Goal: Transaction & Acquisition: Purchase product/service

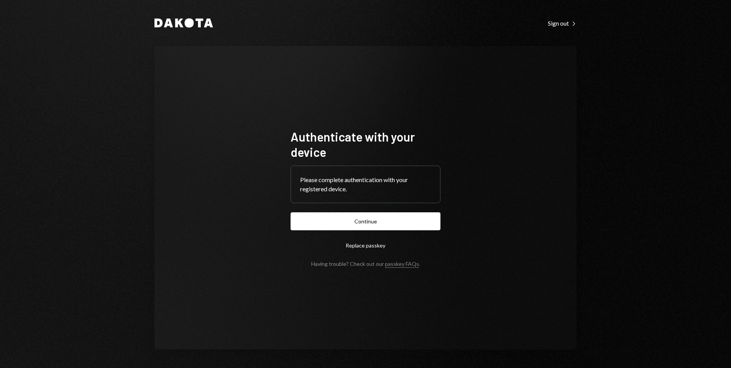
click at [368, 245] on button "Replace passkey" at bounding box center [365, 245] width 150 height 18
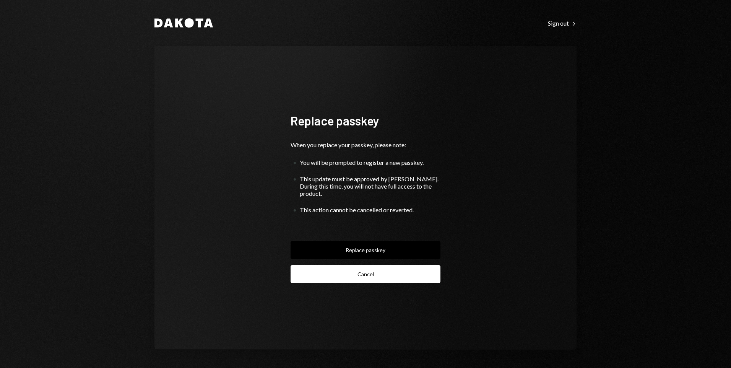
click at [363, 268] on button "Cancel" at bounding box center [365, 274] width 150 height 18
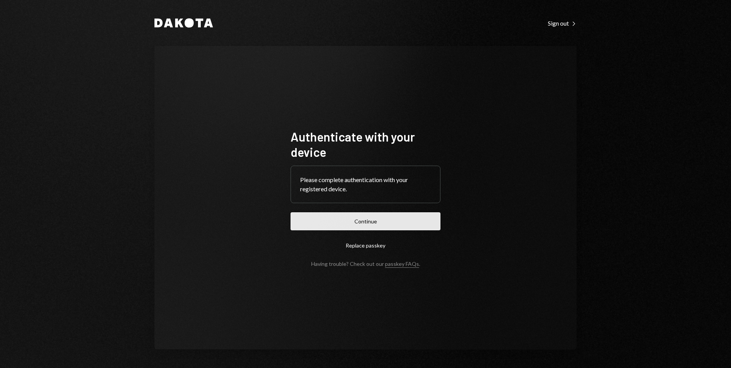
click at [365, 222] on button "Continue" at bounding box center [365, 221] width 150 height 18
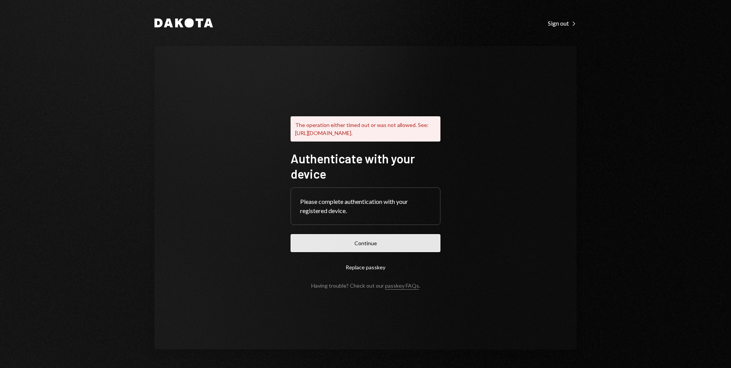
click at [378, 247] on button "Continue" at bounding box center [365, 243] width 150 height 18
click at [363, 249] on button "Continue" at bounding box center [365, 243] width 150 height 18
click at [539, 179] on div "The operation either timed out or was not allowed. See: https://www.w3.org/TR/w…" at bounding box center [365, 197] width 422 height 303
click at [367, 248] on button "Continue" at bounding box center [365, 243] width 150 height 18
click at [545, 176] on div "The operation either timed out or was not allowed. See: https://www.w3.org/TR/w…" at bounding box center [365, 197] width 422 height 303
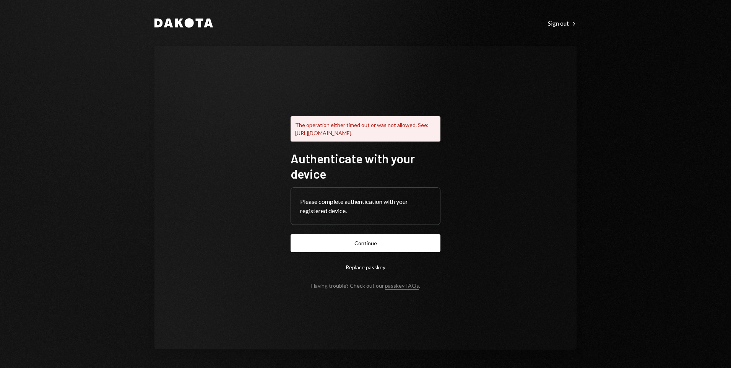
click at [543, 176] on div "The operation either timed out or was not allowed. See: https://www.w3.org/TR/w…" at bounding box center [365, 197] width 422 height 303
click at [368, 269] on button "Replace passkey" at bounding box center [365, 267] width 150 height 18
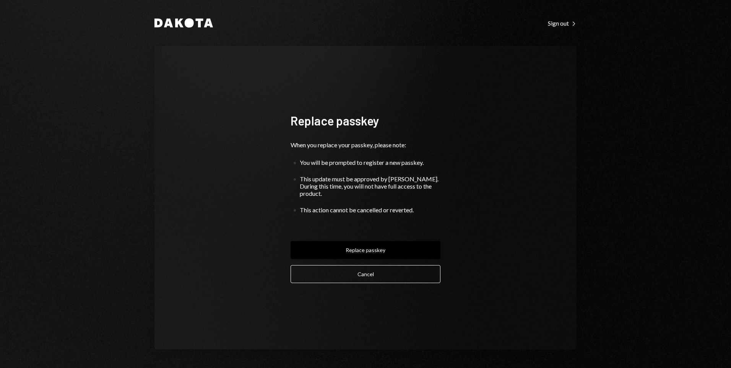
click at [371, 248] on button "Replace passkey" at bounding box center [365, 250] width 150 height 18
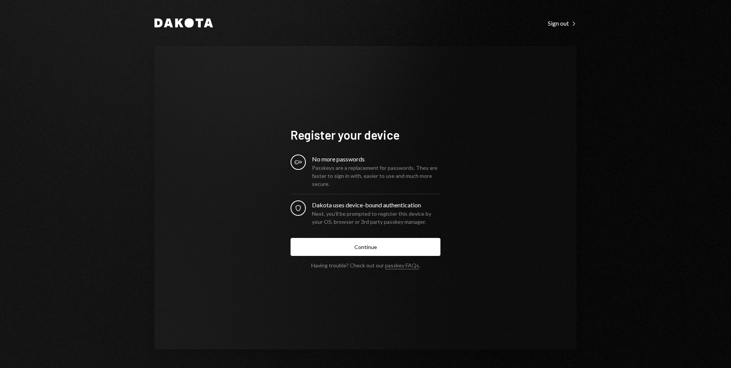
click at [317, 167] on div "Passkeys are a replacement for passwords. They are faster to sign in with, easi…" at bounding box center [376, 176] width 128 height 24
click at [363, 250] on button "Continue" at bounding box center [365, 247] width 150 height 18
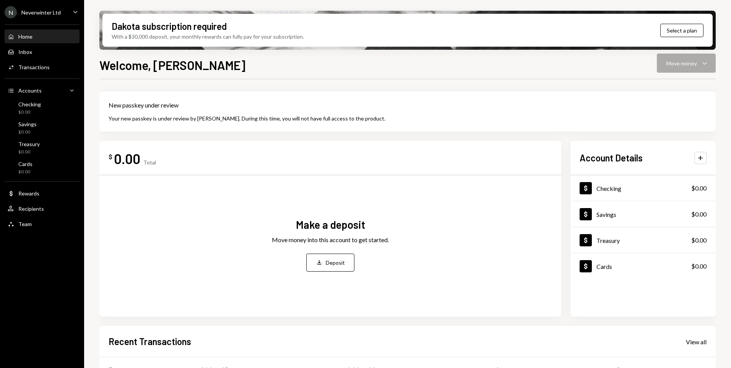
click at [247, 70] on div "Welcome, [PERSON_NAME] Move money Caret Down" at bounding box center [407, 64] width 616 height 17
click at [158, 125] on div "New passkey under review Your new passkey is under review by Dakota. During thi…" at bounding box center [407, 111] width 616 height 40
click at [331, 121] on div "Your new passkey is under review by Dakota. During this time, you will not have…" at bounding box center [408, 118] width 598 height 8
click at [75, 12] on icon "Main" at bounding box center [75, 12] width 4 height 2
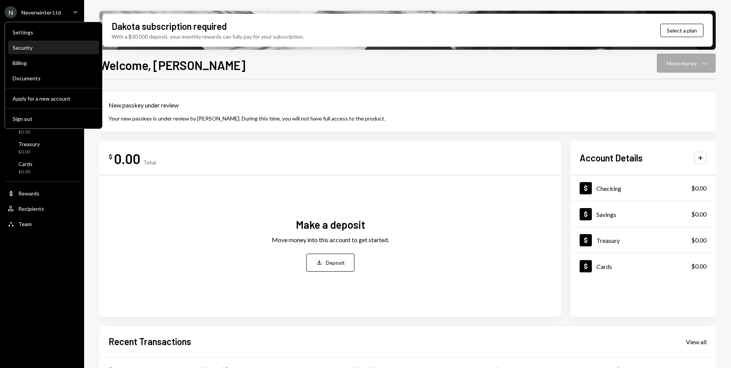
click at [28, 47] on div "Security" at bounding box center [54, 47] width 82 height 6
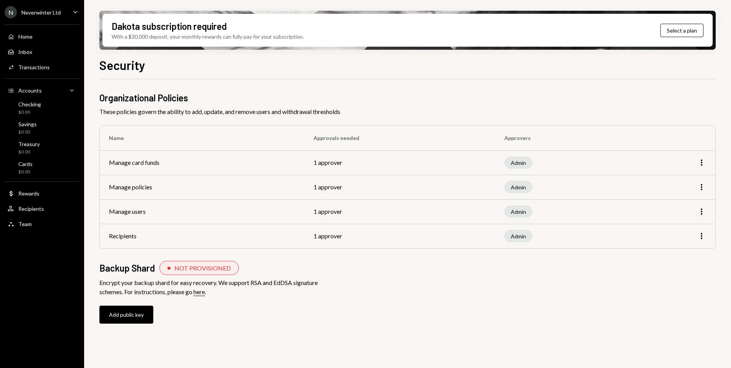
click at [74, 11] on icon "Caret Down" at bounding box center [75, 12] width 8 height 8
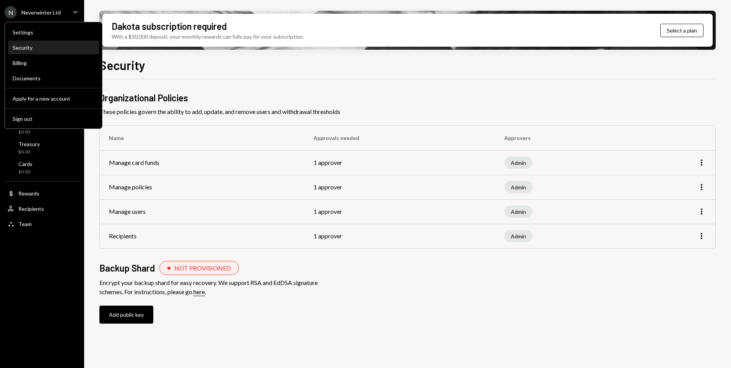
click at [31, 46] on div "Security" at bounding box center [54, 47] width 82 height 6
click at [23, 47] on div "Security" at bounding box center [54, 47] width 82 height 6
click at [211, 78] on div "Security Organizational Policies These policies govern the ability to add, upda…" at bounding box center [407, 234] width 616 height 357
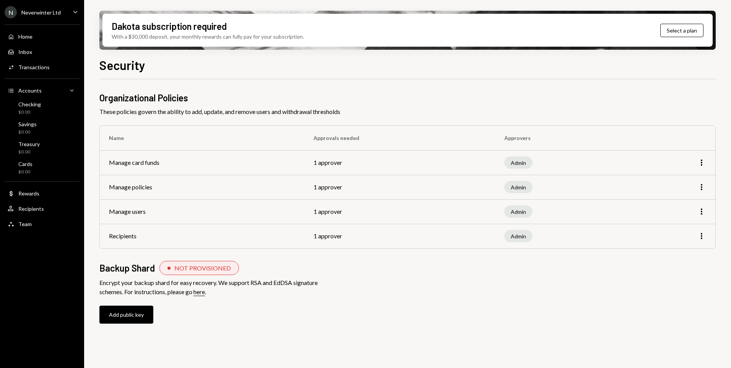
click at [67, 11] on div "N Neverwinter Ltd Caret Down" at bounding box center [42, 12] width 84 height 12
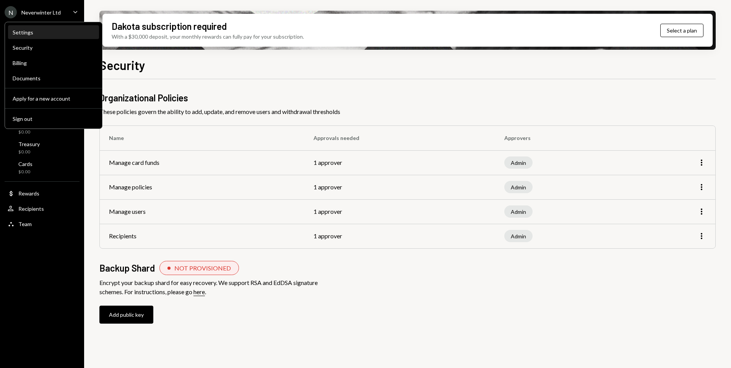
click at [19, 32] on div "Settings" at bounding box center [54, 32] width 82 height 6
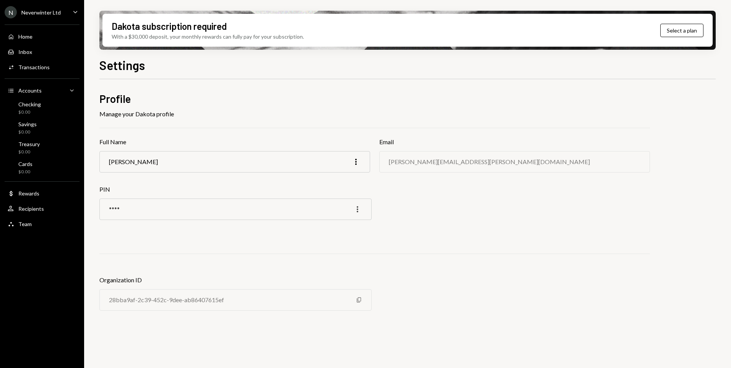
click at [357, 208] on icon "More" at bounding box center [357, 208] width 9 height 9
click at [270, 237] on div "Profile Manage your Dakota profile Full Name Sean Inggs More Email sean.inggs@g…" at bounding box center [374, 206] width 550 height 231
click at [75, 11] on icon "Caret Down" at bounding box center [75, 12] width 8 height 8
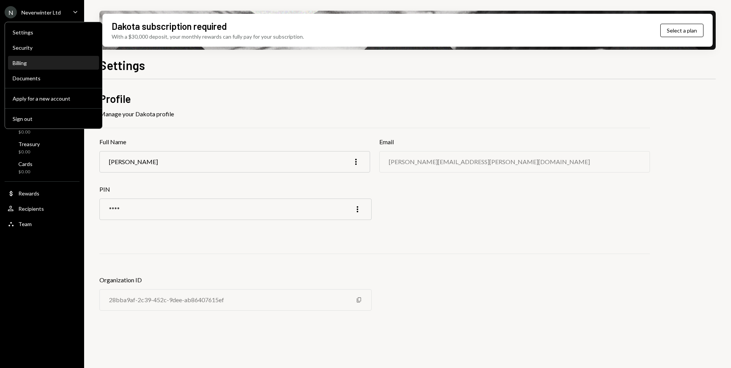
click at [23, 62] on div "Billing" at bounding box center [54, 63] width 82 height 6
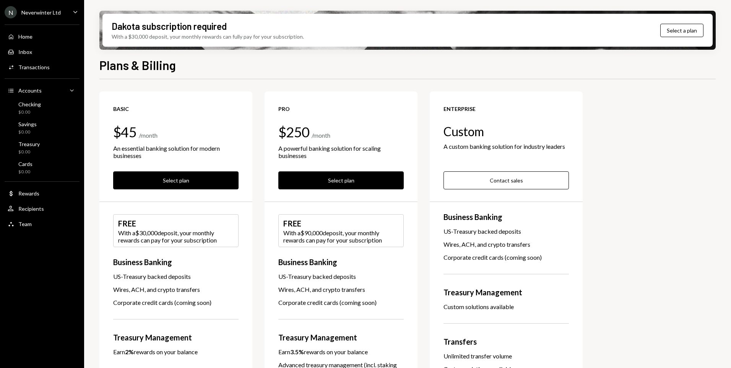
click at [76, 10] on icon "Caret Down" at bounding box center [75, 12] width 8 height 8
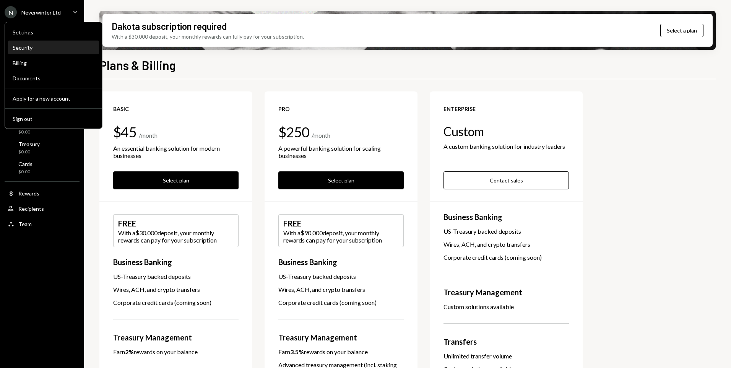
click at [27, 45] on div "Security" at bounding box center [54, 47] width 82 height 6
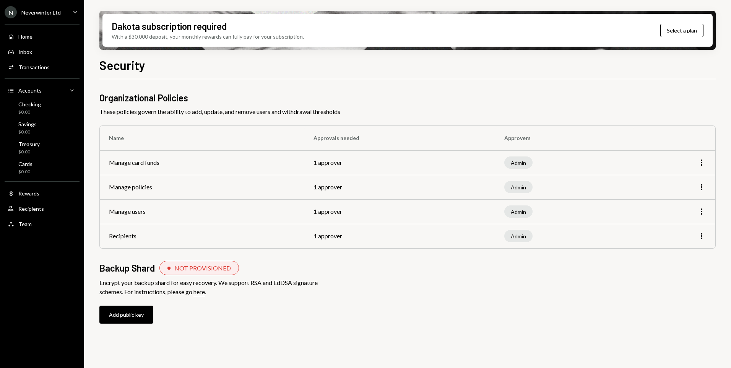
click at [189, 71] on div "Security" at bounding box center [407, 64] width 616 height 17
click at [59, 13] on div "Neverwinter Ltd" at bounding box center [40, 12] width 39 height 6
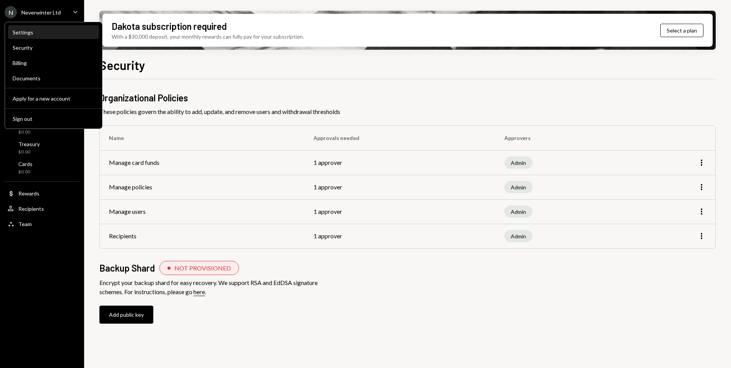
click at [25, 32] on div "Settings" at bounding box center [54, 32] width 82 height 6
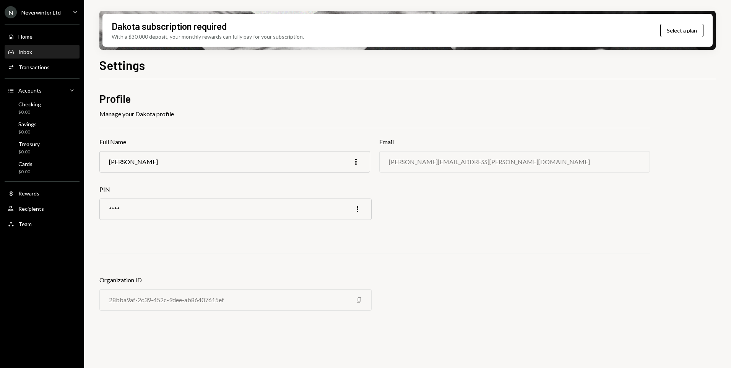
click at [31, 47] on div "Inbox Inbox" at bounding box center [42, 51] width 69 height 13
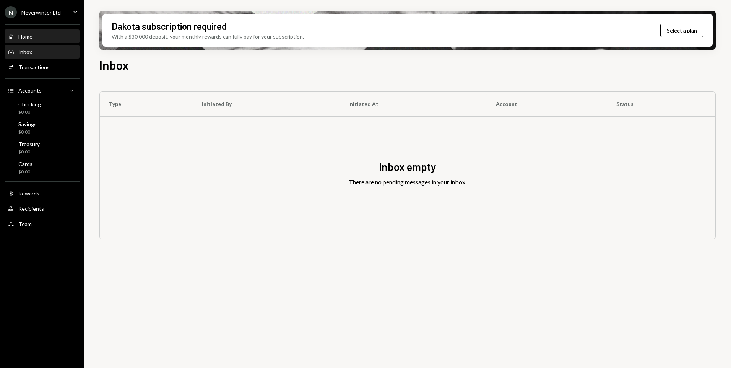
click at [26, 34] on div "Home" at bounding box center [25, 36] width 14 height 6
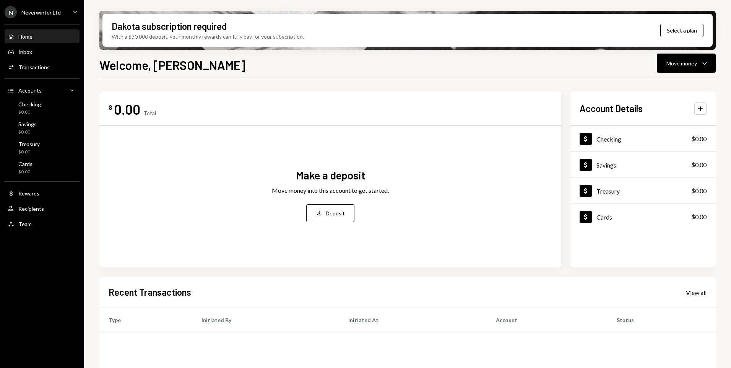
click at [59, 13] on div "Neverwinter Ltd" at bounding box center [40, 12] width 39 height 6
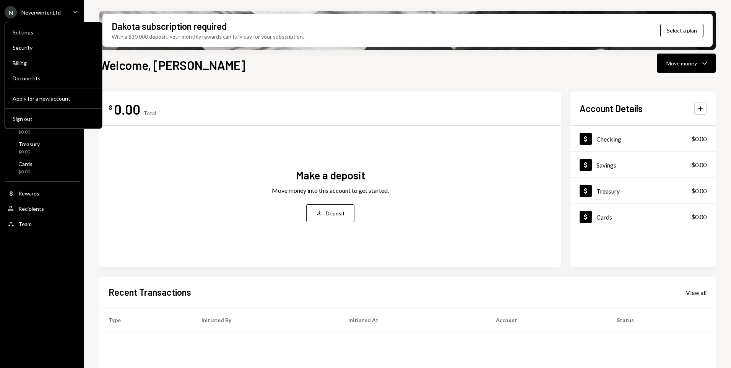
click at [30, 45] on div "Security" at bounding box center [54, 47] width 82 height 6
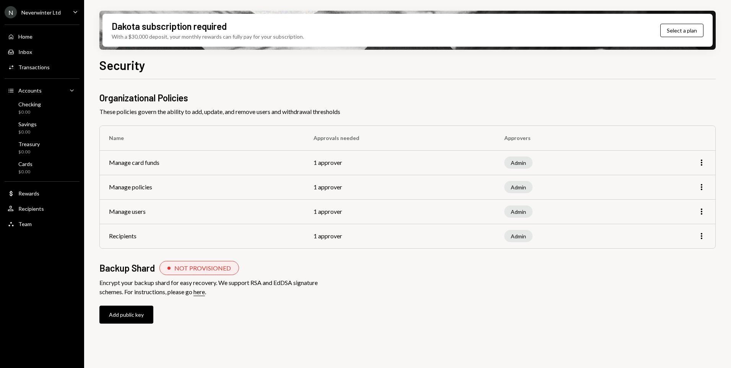
click at [67, 11] on div "N Neverwinter Ltd Caret Down" at bounding box center [42, 12] width 84 height 12
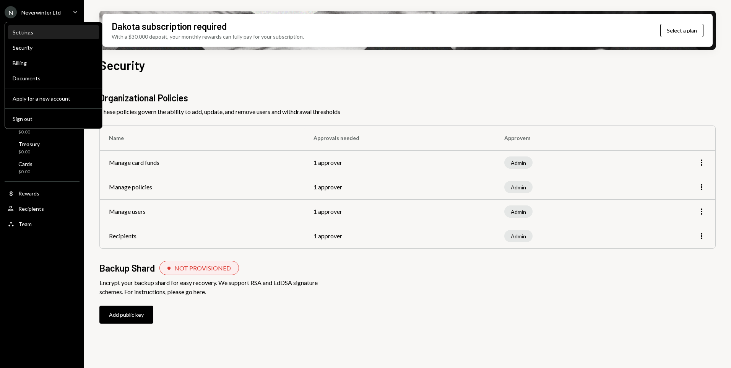
click at [34, 31] on div "Settings" at bounding box center [54, 32] width 82 height 6
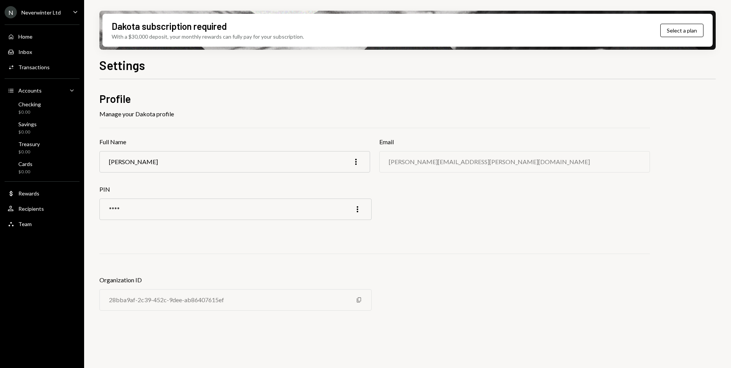
click at [55, 10] on div "Neverwinter Ltd" at bounding box center [40, 12] width 39 height 6
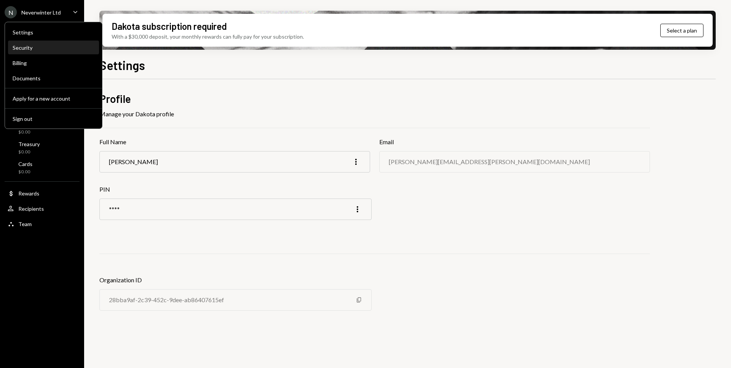
click at [26, 47] on div "Security" at bounding box center [54, 47] width 82 height 6
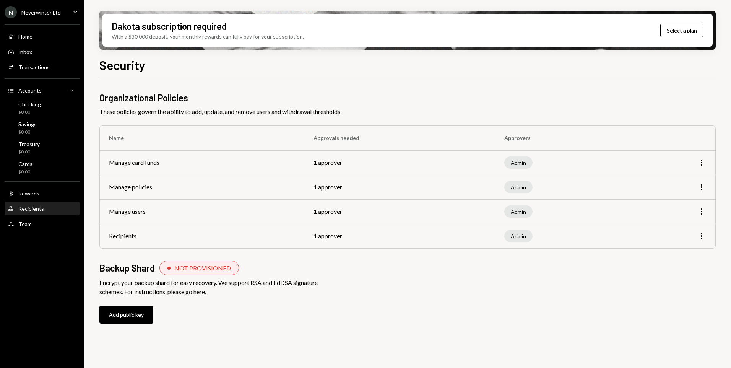
click at [33, 211] on div "Recipients" at bounding box center [31, 208] width 26 height 6
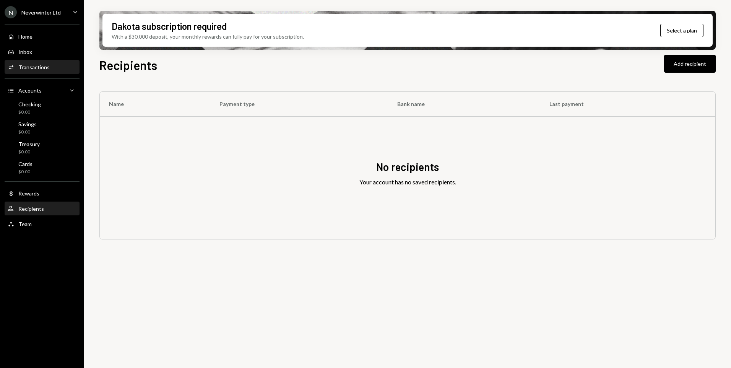
click at [26, 64] on div "Transactions" at bounding box center [33, 67] width 31 height 6
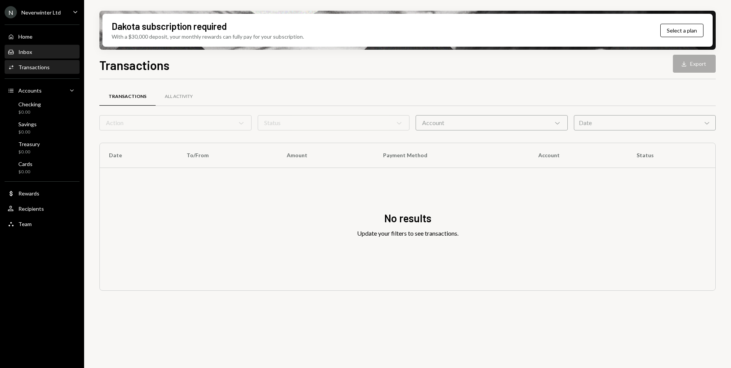
click at [28, 50] on div "Inbox" at bounding box center [25, 52] width 14 height 6
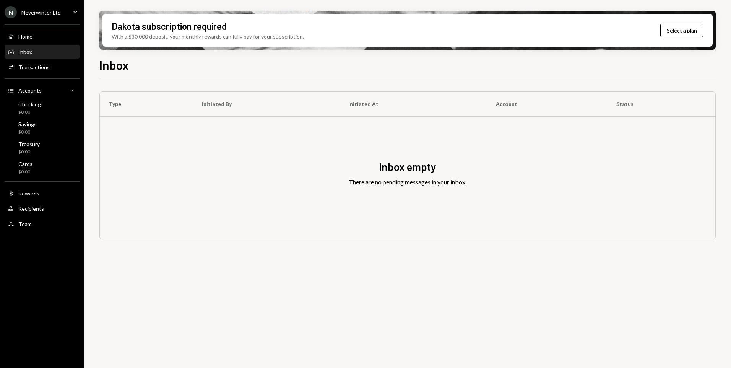
click at [68, 10] on div "N Neverwinter Ltd Caret Down" at bounding box center [42, 12] width 84 height 12
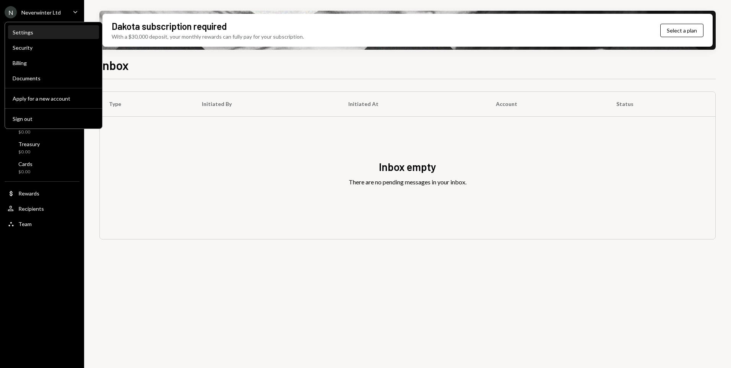
click at [28, 34] on div "Settings" at bounding box center [54, 32] width 82 height 6
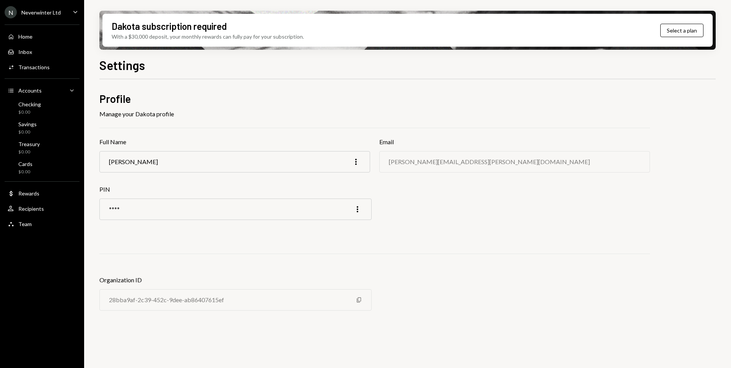
click at [65, 9] on div "N Neverwinter Ltd Caret Down" at bounding box center [42, 12] width 84 height 12
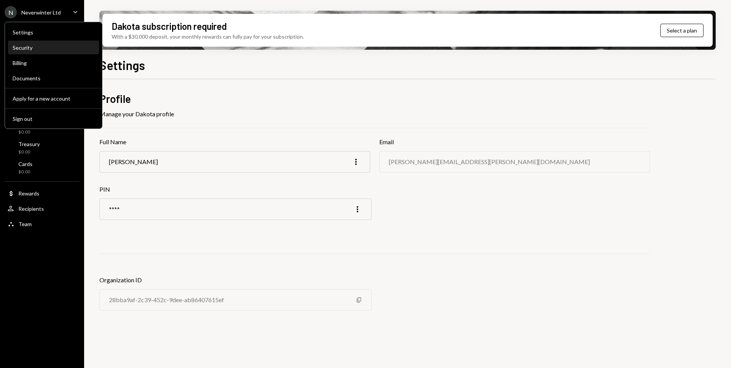
click at [23, 46] on div "Security" at bounding box center [54, 47] width 82 height 6
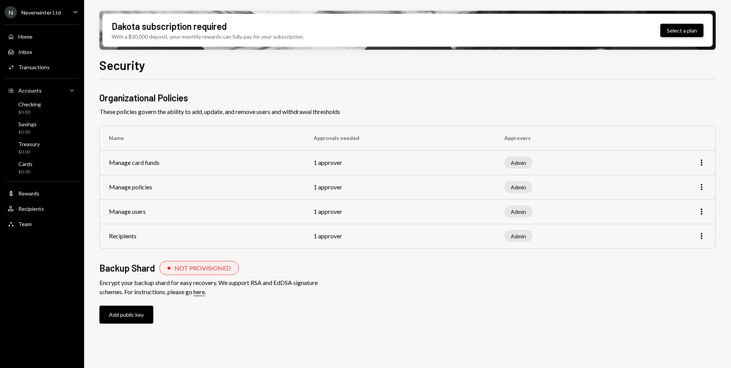
click at [685, 24] on button "Select a plan" at bounding box center [681, 30] width 43 height 13
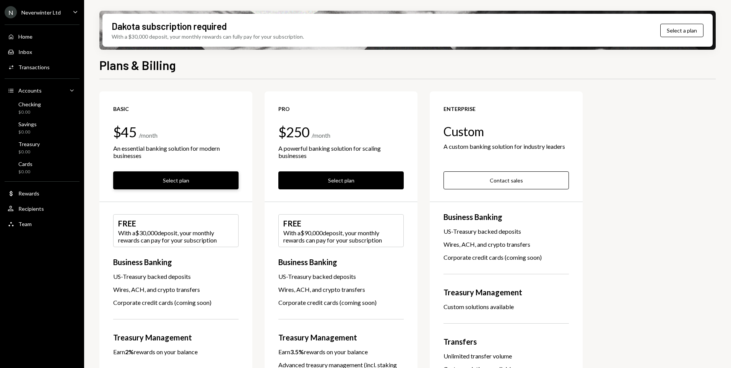
click at [178, 182] on button "Select plan" at bounding box center [175, 180] width 125 height 18
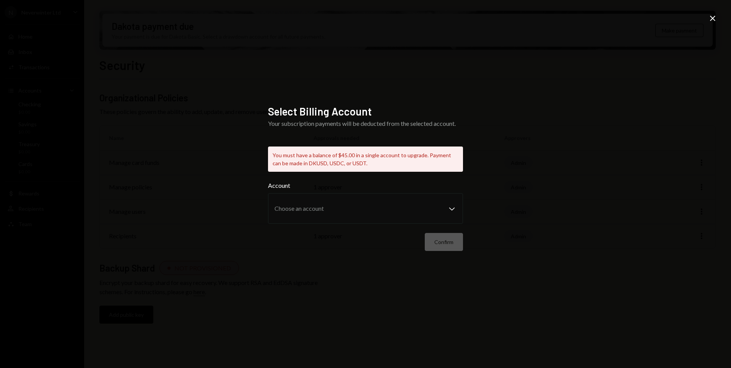
click at [712, 17] on icon "Close" at bounding box center [712, 18] width 9 height 9
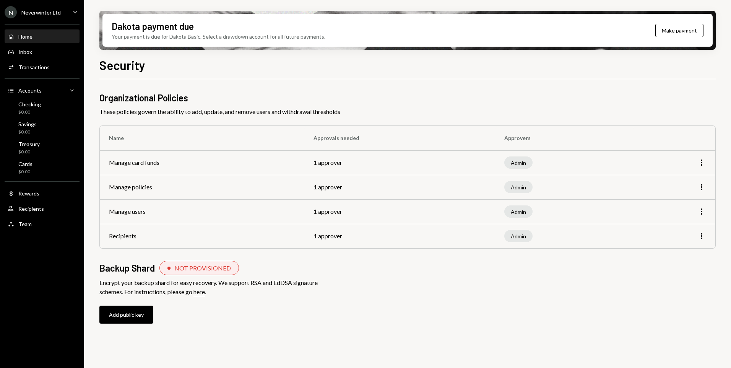
click at [26, 36] on div "Home" at bounding box center [25, 36] width 14 height 6
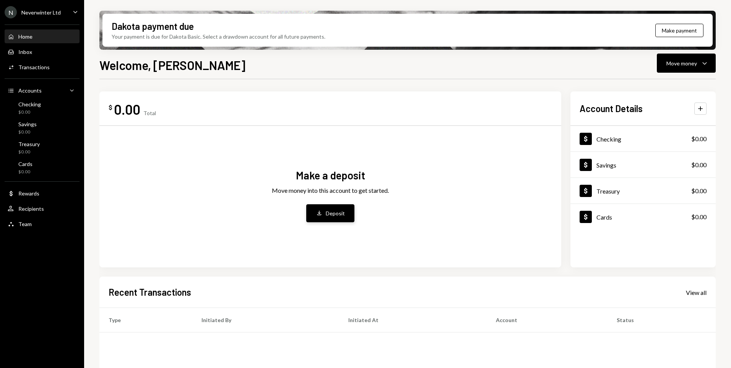
click at [336, 213] on div "Deposit" at bounding box center [335, 213] width 19 height 8
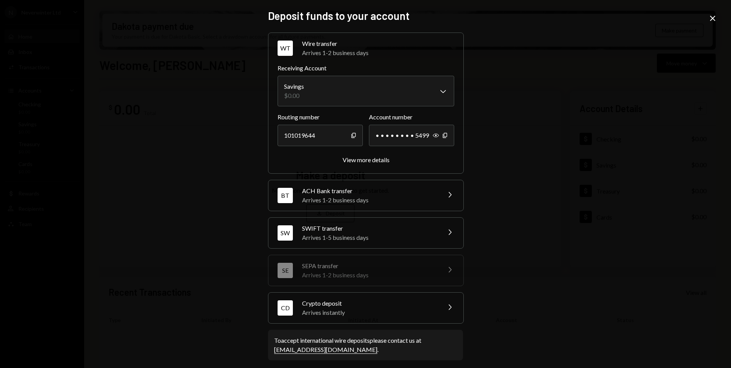
click at [326, 307] on div "Crypto deposit" at bounding box center [369, 303] width 134 height 9
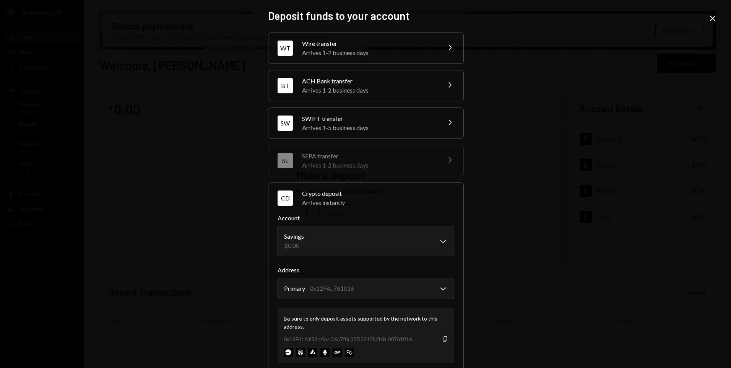
click at [312, 47] on div "Wire transfer" at bounding box center [369, 43] width 134 height 9
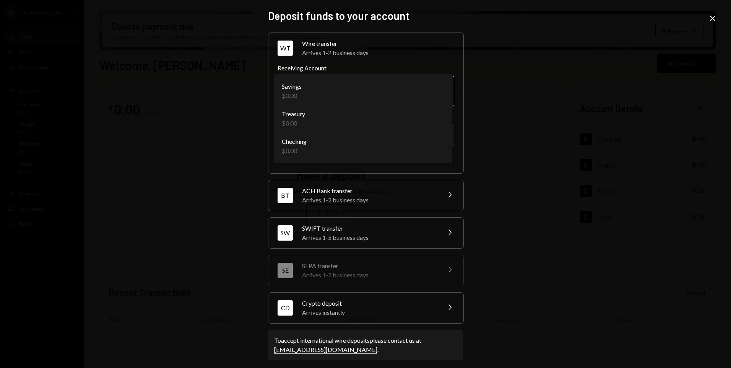
click at [307, 88] on body "**********" at bounding box center [365, 184] width 731 height 368
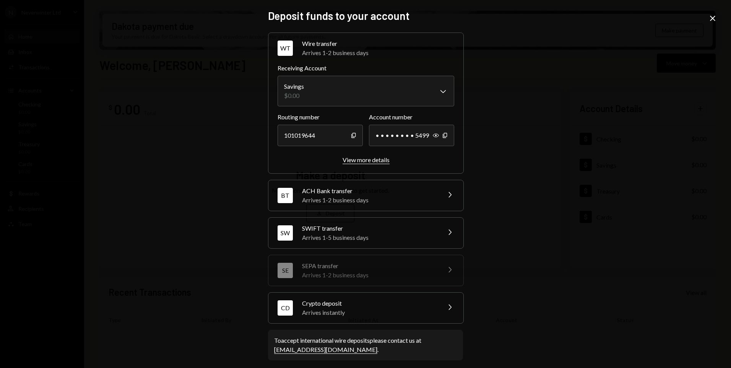
click at [368, 158] on div "View more details" at bounding box center [365, 159] width 47 height 7
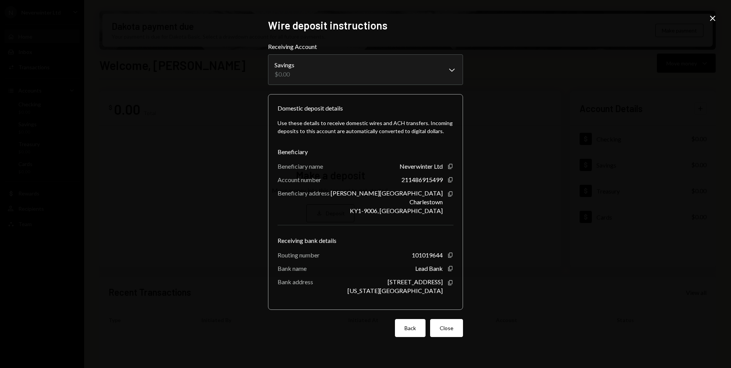
click at [415, 329] on button "Back" at bounding box center [410, 328] width 31 height 18
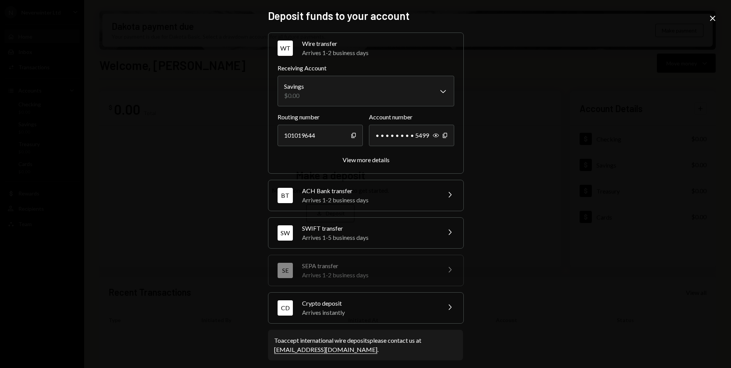
click at [441, 191] on div "BT ACH Bank transfer Arrives 1-2 business days Chevron Right" at bounding box center [365, 195] width 195 height 31
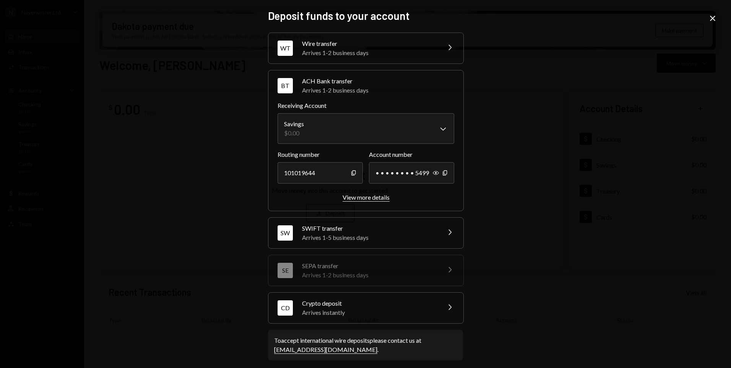
click at [382, 198] on div "View more details" at bounding box center [365, 196] width 47 height 7
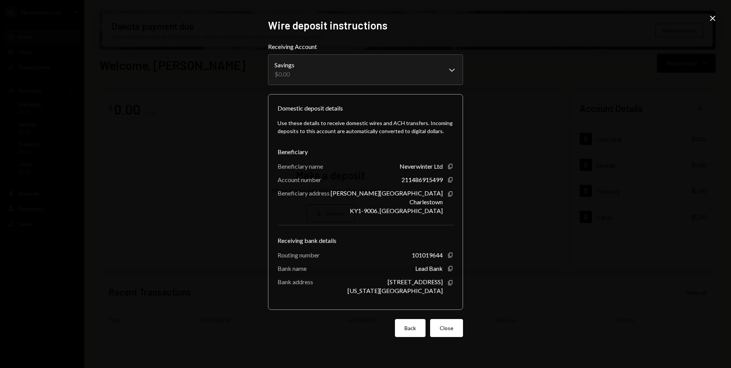
click at [409, 327] on button "Back" at bounding box center [410, 328] width 31 height 18
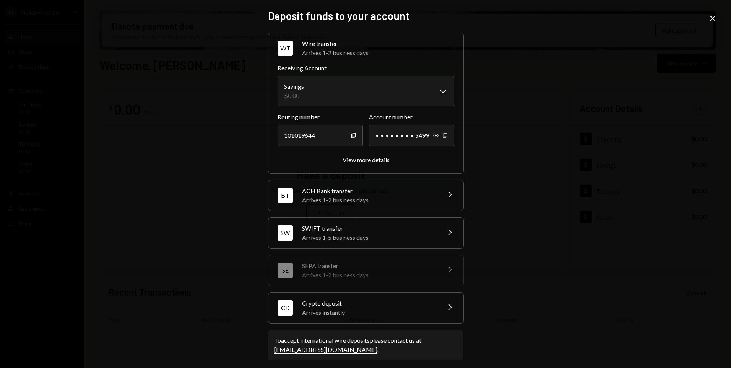
click at [449, 234] on icon "Chevron Right" at bounding box center [449, 231] width 9 height 9
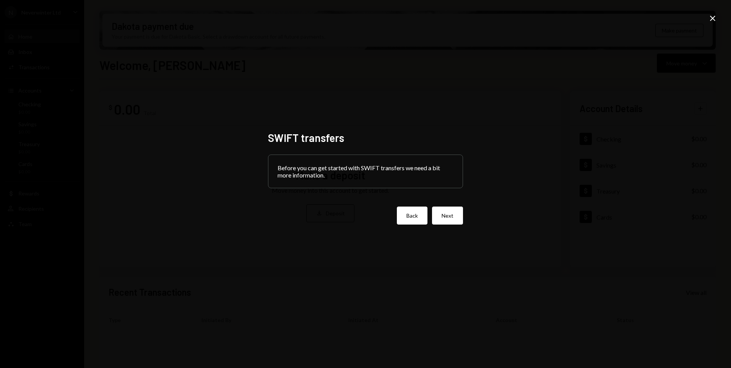
click at [417, 218] on button "Back" at bounding box center [412, 215] width 31 height 18
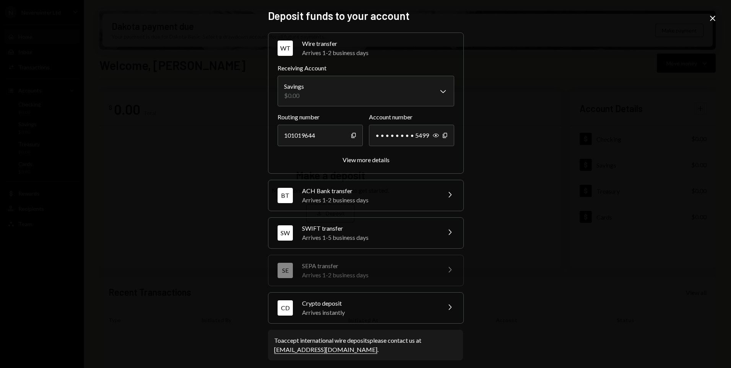
click at [447, 307] on icon "Chevron Right" at bounding box center [449, 306] width 9 height 9
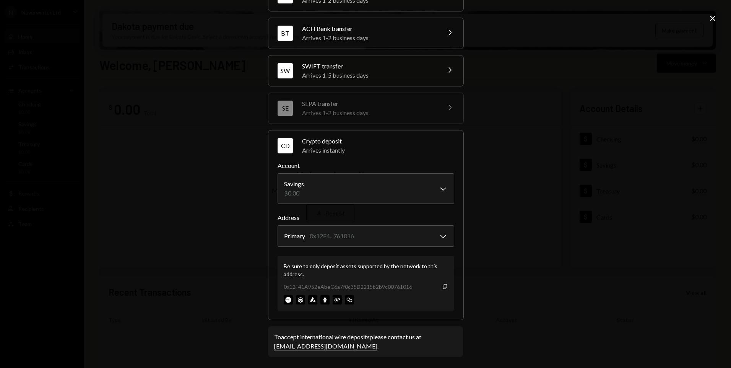
scroll to position [54, 0]
click at [361, 238] on body "N Neverwinter Ltd Caret Down Home Home Inbox Inbox Activities Transactions Acco…" at bounding box center [365, 184] width 731 height 368
click at [443, 285] on icon "Copy" at bounding box center [445, 285] width 6 height 6
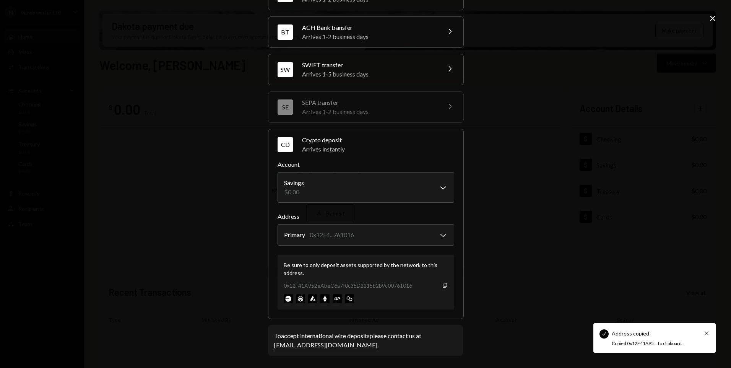
click at [508, 274] on div "**********" at bounding box center [365, 184] width 731 height 368
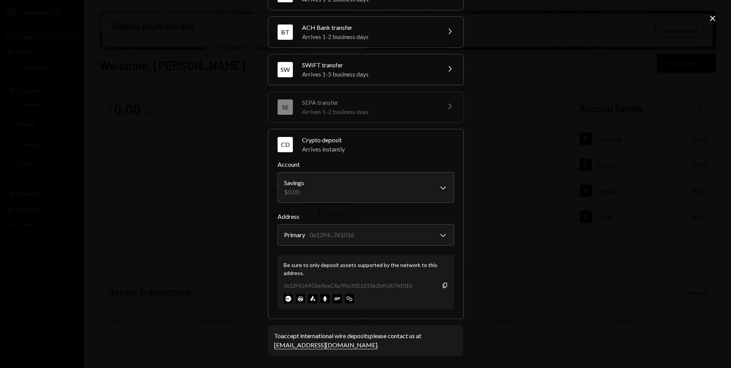
click at [285, 297] on img at bounding box center [288, 298] width 9 height 9
click at [443, 285] on icon "Copy" at bounding box center [445, 285] width 6 height 6
click at [389, 238] on body "N Neverwinter Ltd Caret Down Home Home Inbox Inbox Activities Transactions Acco…" at bounding box center [365, 184] width 731 height 368
click at [584, 285] on div "**********" at bounding box center [365, 184] width 731 height 368
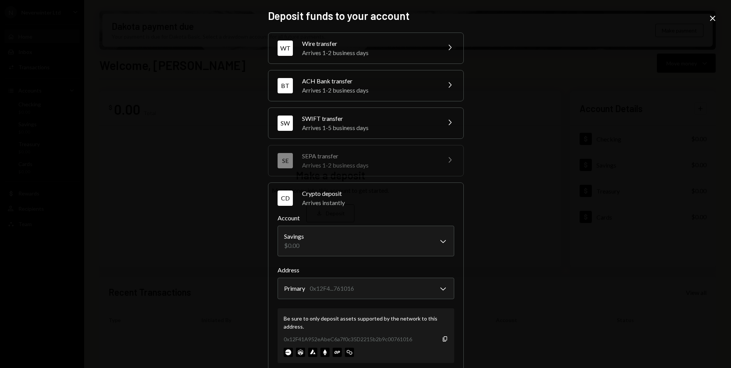
click at [715, 18] on icon "Close" at bounding box center [712, 18] width 9 height 9
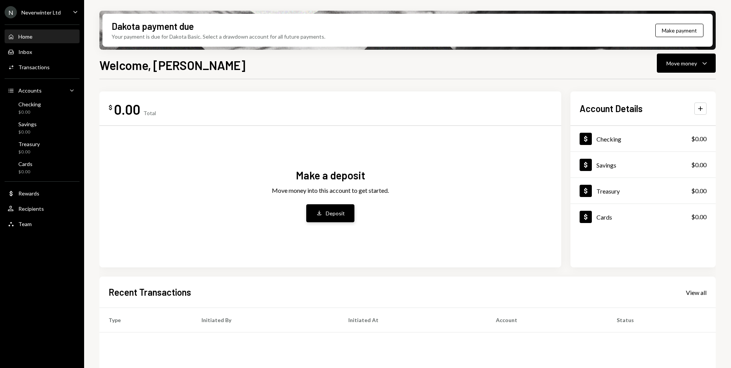
click at [331, 217] on button "Deposit Deposit" at bounding box center [330, 213] width 48 height 18
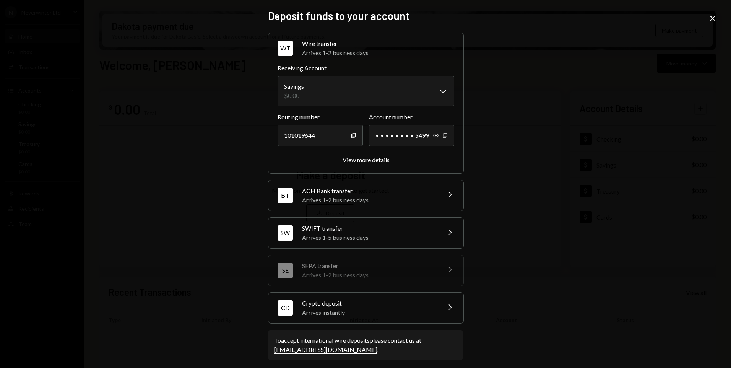
click at [326, 304] on div "Crypto deposit" at bounding box center [369, 303] width 134 height 9
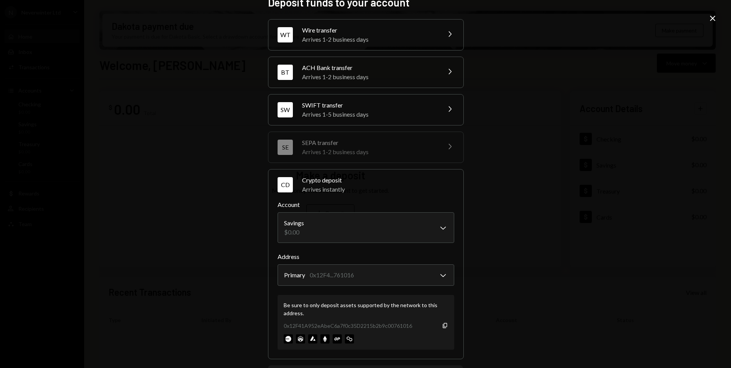
scroll to position [54, 0]
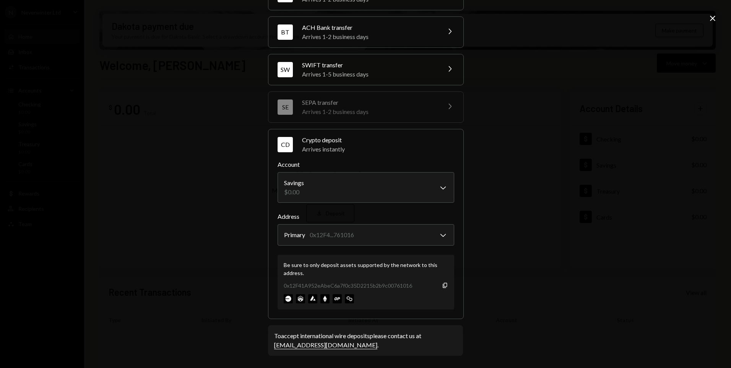
click at [526, 202] on div "**********" at bounding box center [365, 184] width 731 height 368
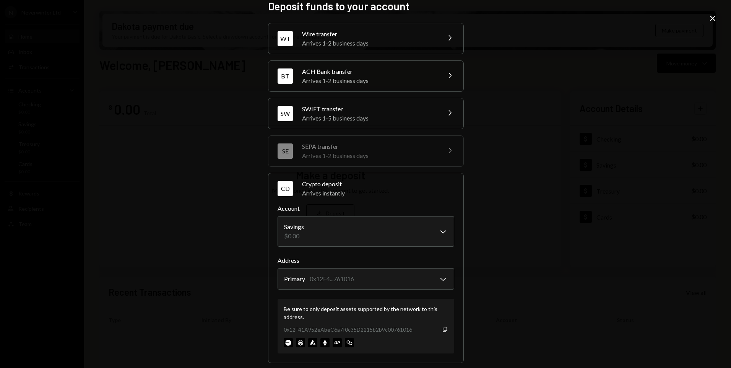
scroll to position [0, 0]
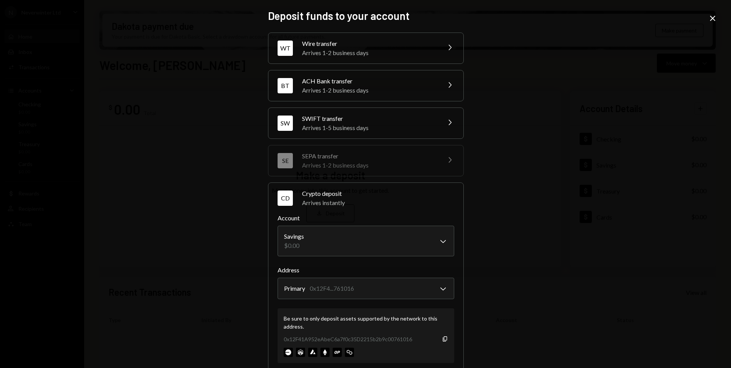
click at [713, 17] on icon "Close" at bounding box center [712, 18] width 9 height 9
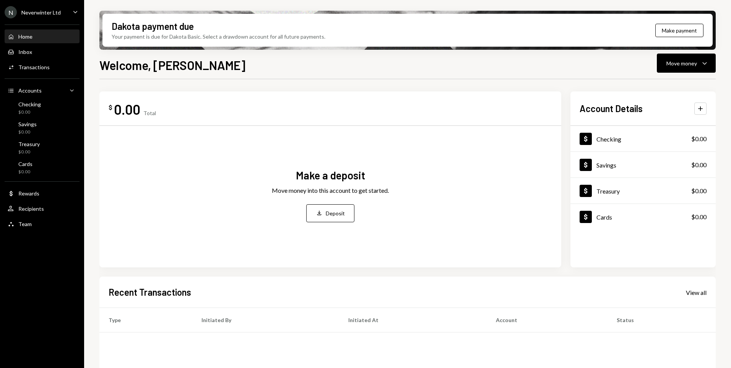
click at [274, 36] on div "Your payment is due for Dakota Basic. Select a drawdown account for all future …" at bounding box center [219, 36] width 214 height 8
click at [681, 29] on button "Make payment" at bounding box center [679, 30] width 48 height 13
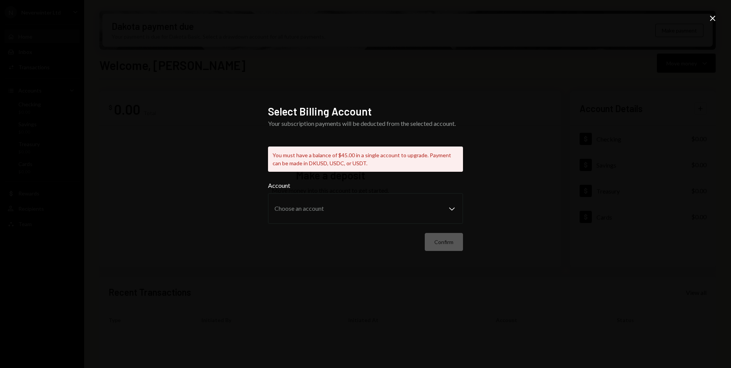
click at [494, 129] on div "Select Billing Account Your subscription payments will be deducted from the sel…" at bounding box center [365, 184] width 731 height 368
click at [712, 20] on icon "Close" at bounding box center [712, 18] width 9 height 9
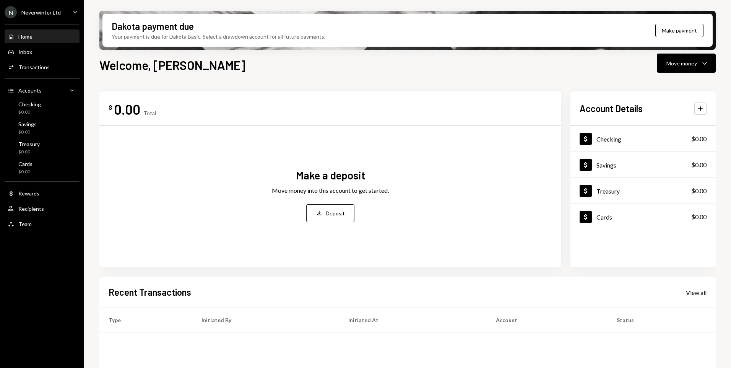
click at [344, 73] on div "Welcome, Sean Move money Caret Down $ 0.00 Total Make a deposit Move money into…" at bounding box center [407, 234] width 616 height 357
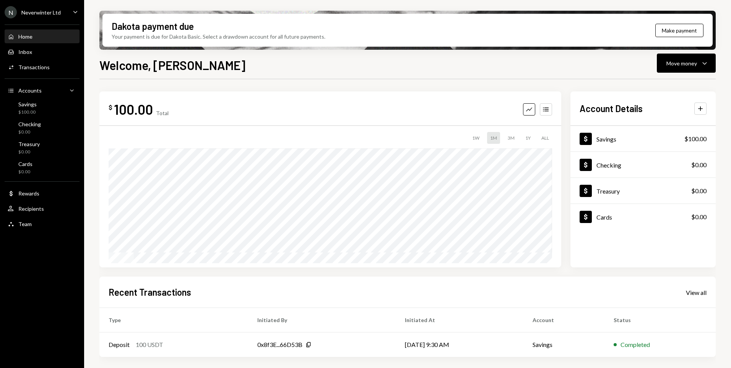
click at [527, 66] on div "Welcome, [PERSON_NAME] Move money Caret Down" at bounding box center [407, 64] width 616 height 17
click at [672, 33] on button "Make payment" at bounding box center [679, 30] width 48 height 13
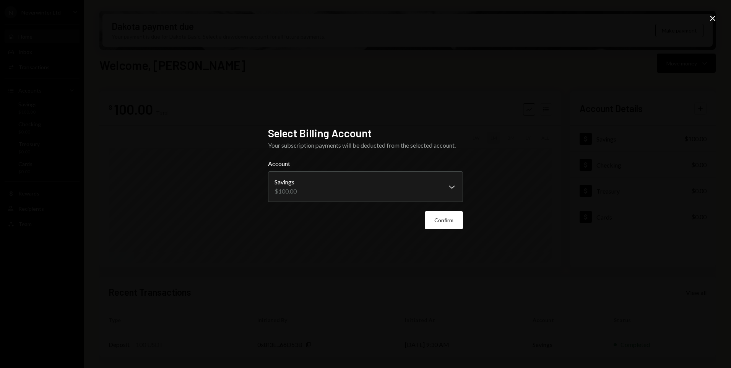
click at [462, 143] on div "Your subscription payments will be deducted from the selected account." at bounding box center [365, 145] width 195 height 9
click at [450, 186] on body "**********" at bounding box center [365, 184] width 731 height 368
click at [449, 220] on button "Confirm" at bounding box center [444, 220] width 38 height 18
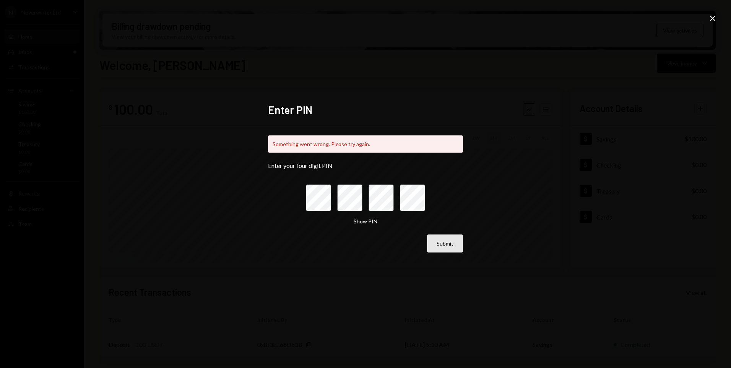
click at [453, 245] on button "Submit" at bounding box center [445, 243] width 36 height 18
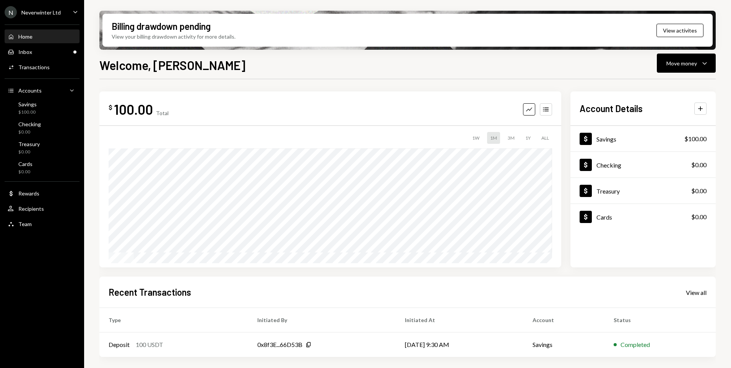
click at [162, 36] on div "View your billing drawdown activity for more details." at bounding box center [174, 36] width 124 height 8
click at [196, 34] on div "View your billing drawdown activity for more details." at bounding box center [174, 36] width 124 height 8
click at [691, 29] on button "View activites" at bounding box center [679, 30] width 47 height 13
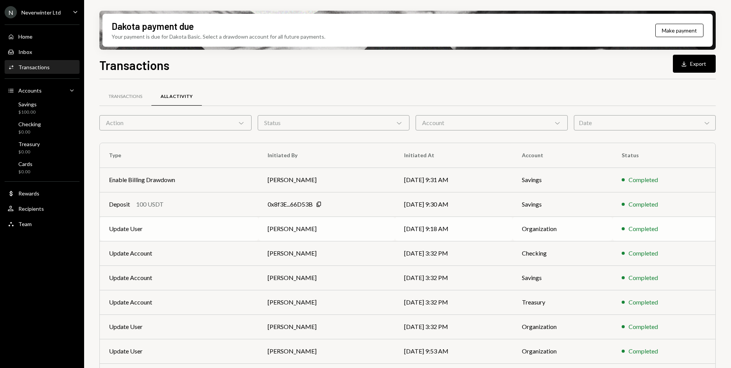
click at [427, 227] on td "09/29/25 9:18 AM" at bounding box center [454, 228] width 118 height 24
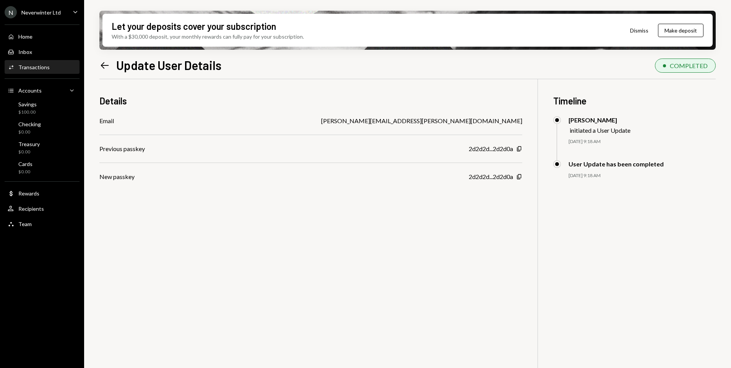
click at [106, 65] on icon at bounding box center [105, 65] width 8 height 6
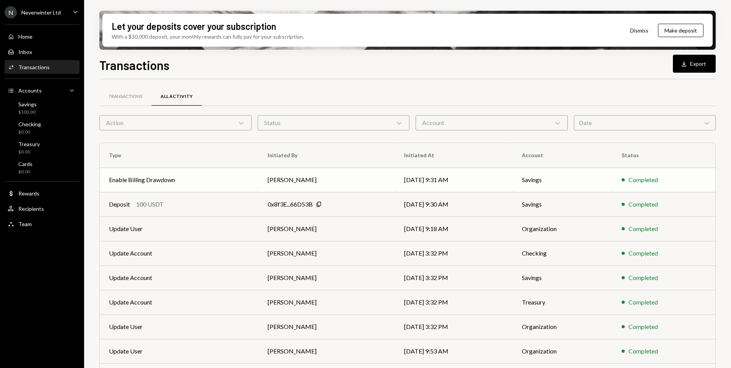
click at [215, 179] on td "Enable Billing Drawdown" at bounding box center [179, 179] width 159 height 24
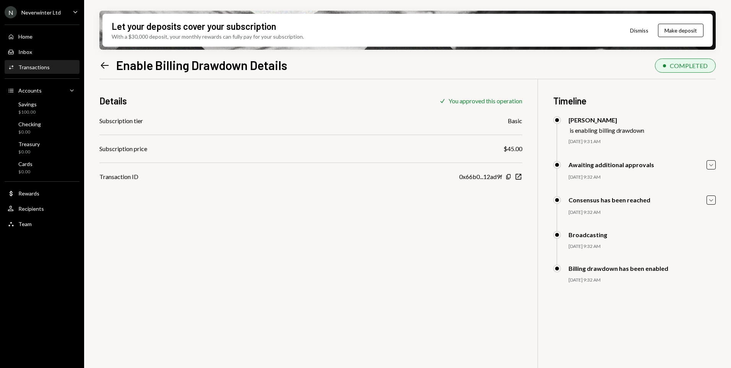
click at [472, 214] on div "Details Check You approved this operation Subscription tier Basic Subscription …" at bounding box center [407, 263] width 616 height 368
click at [104, 67] on icon "Left Arrow" at bounding box center [104, 65] width 11 height 11
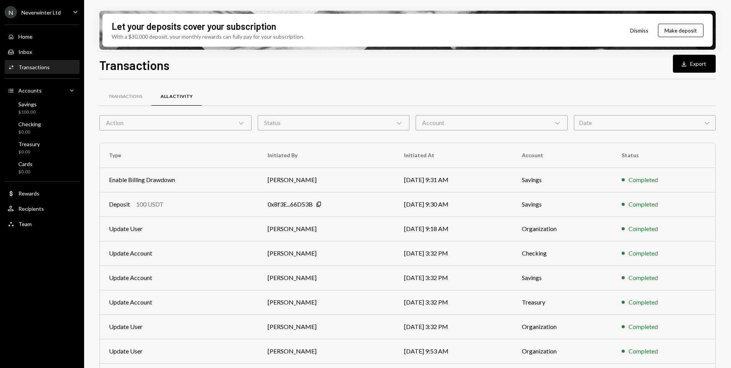
click at [217, 65] on div "Transactions Download Export" at bounding box center [407, 64] width 616 height 17
click at [26, 38] on div "Home" at bounding box center [25, 36] width 14 height 6
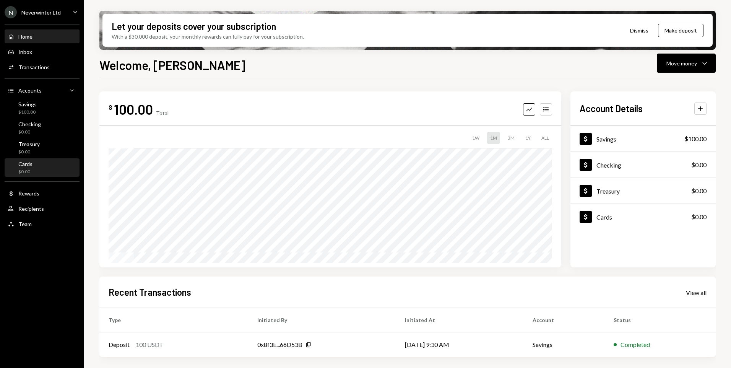
click at [27, 165] on div "Cards" at bounding box center [25, 164] width 14 height 6
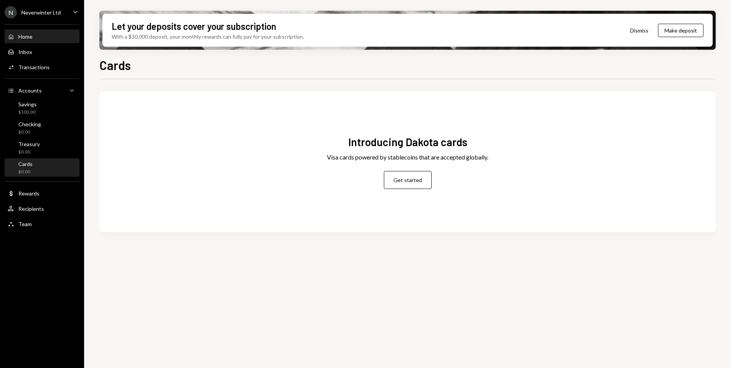
click at [27, 35] on div "Home" at bounding box center [25, 36] width 14 height 6
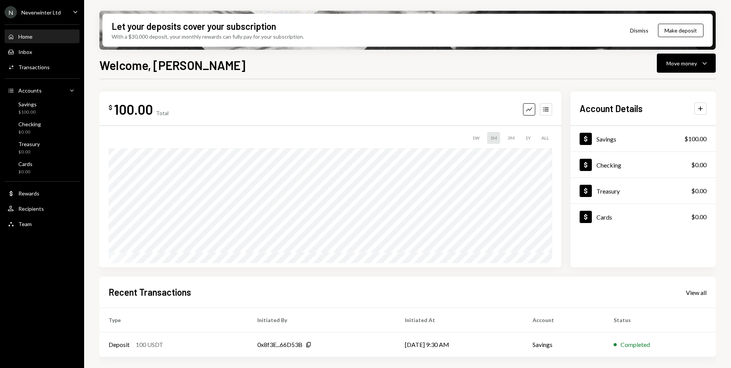
click at [222, 66] on div "Welcome, [PERSON_NAME] Move money Caret Down" at bounding box center [407, 64] width 616 height 17
click at [217, 61] on div "Welcome, [PERSON_NAME] Move money Caret Down" at bounding box center [407, 64] width 616 height 17
click at [699, 60] on div "Move money Caret Down" at bounding box center [686, 62] width 40 height 9
click at [575, 67] on div "Welcome, [PERSON_NAME] Move money Caret Down" at bounding box center [407, 64] width 616 height 17
click at [575, 64] on div "Welcome, [PERSON_NAME] Move money Caret Down" at bounding box center [407, 64] width 616 height 17
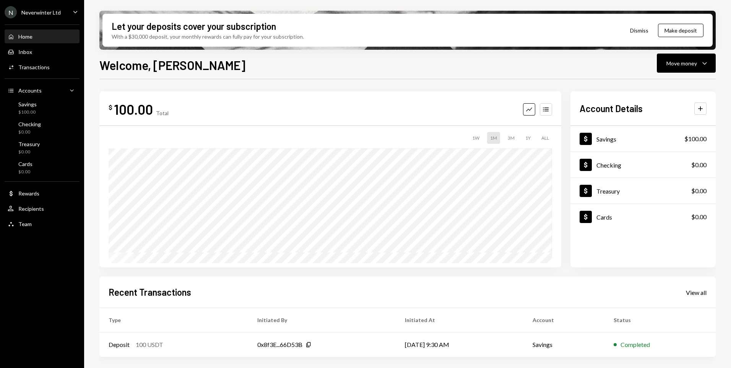
click at [75, 10] on icon "Caret Down" at bounding box center [75, 12] width 8 height 8
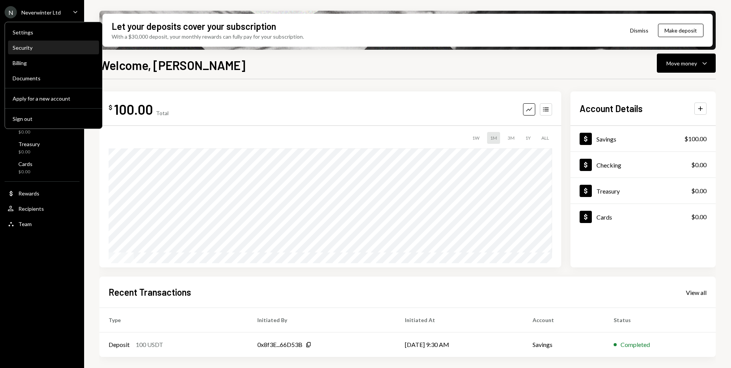
click at [23, 47] on div "Security" at bounding box center [54, 47] width 82 height 6
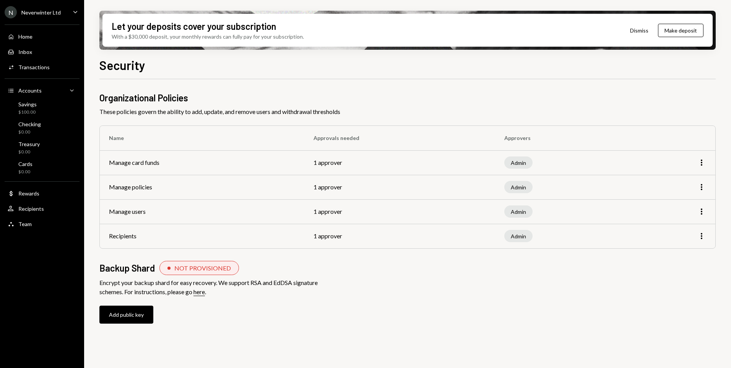
click at [433, 307] on div "Organizational Policies These policies govern the ability to add, update, and r…" at bounding box center [407, 214] width 616 height 247
click at [699, 213] on icon "More" at bounding box center [701, 211] width 9 height 9
click at [681, 229] on div "Edit" at bounding box center [684, 227] width 38 height 13
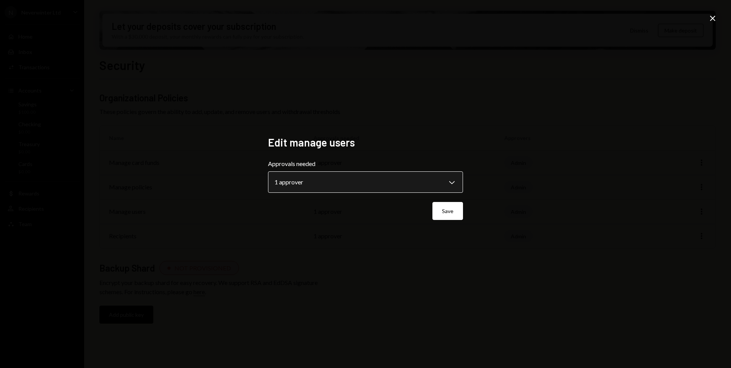
click at [317, 182] on body "**********" at bounding box center [365, 184] width 731 height 368
click at [313, 236] on div "**********" at bounding box center [365, 184] width 213 height 115
click at [710, 16] on icon "Close" at bounding box center [712, 18] width 9 height 9
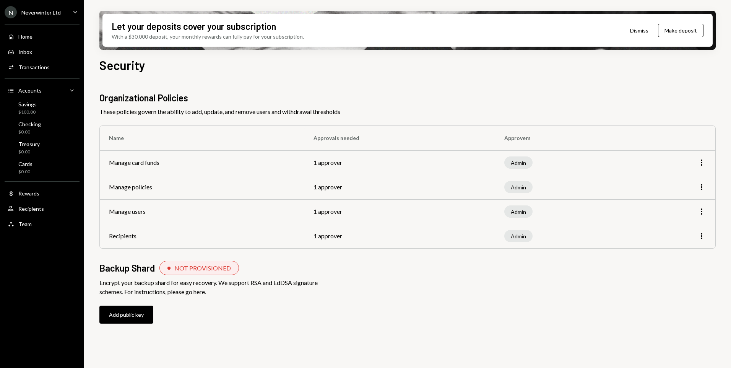
click at [61, 14] on div "N Neverwinter Ltd Caret Down" at bounding box center [42, 12] width 84 height 12
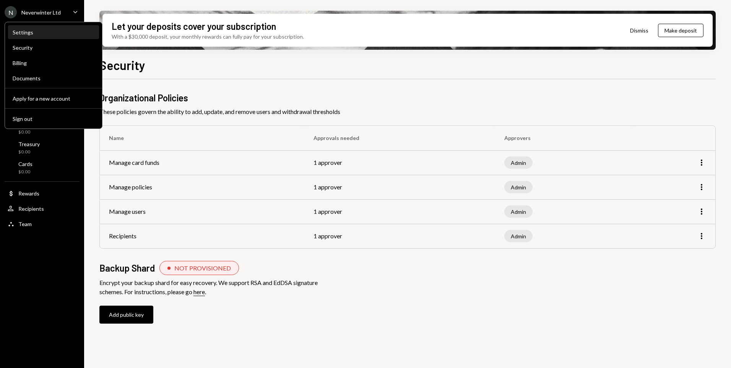
click at [23, 32] on div "Settings" at bounding box center [54, 32] width 82 height 6
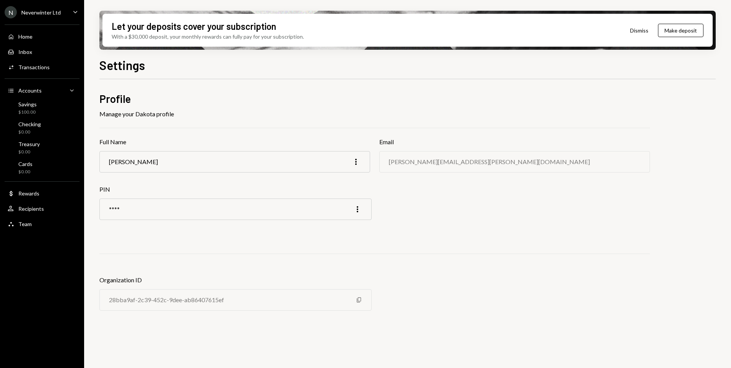
click at [635, 30] on button "Dismiss" at bounding box center [638, 30] width 37 height 18
click at [653, 30] on button "Dismiss" at bounding box center [658, 30] width 37 height 18
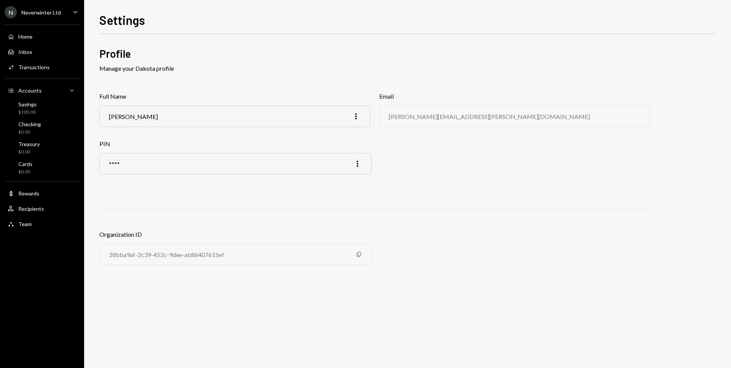
click at [76, 13] on icon "Caret Down" at bounding box center [75, 12] width 8 height 8
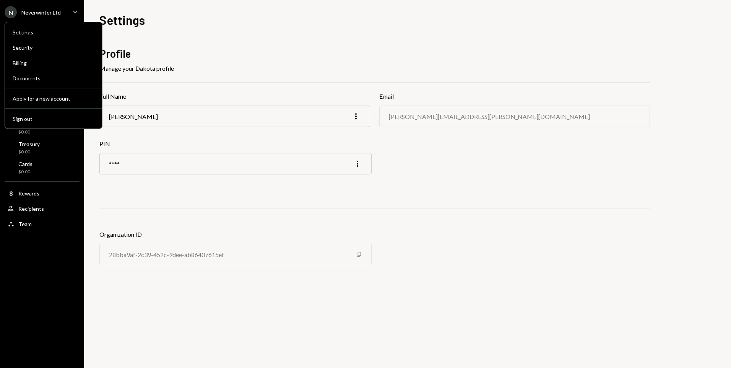
click at [133, 13] on h1 "Settings" at bounding box center [121, 19] width 45 height 15
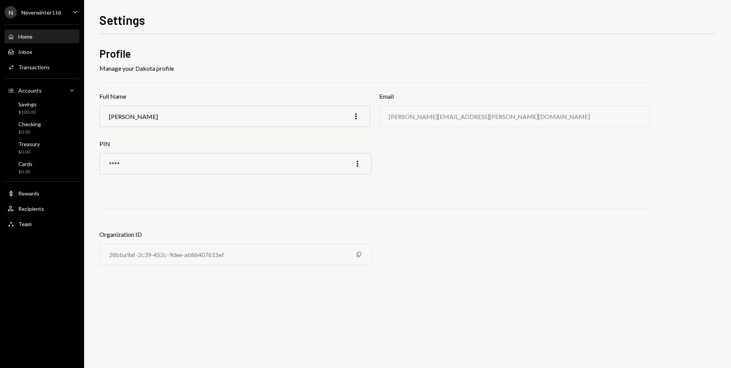
click at [29, 32] on div "Home Home" at bounding box center [42, 36] width 69 height 13
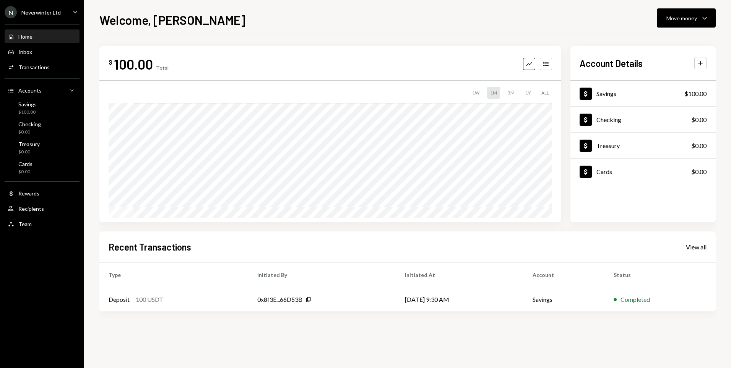
click at [260, 21] on div "Welcome, Sean Move money Caret Down" at bounding box center [407, 19] width 616 height 17
click at [261, 22] on div "Welcome, Sean Move money Caret Down" at bounding box center [407, 19] width 616 height 17
click at [253, 18] on div "Welcome, Sean Move money Caret Down" at bounding box center [407, 19] width 616 height 17
click at [368, 10] on div "Welcome, Sean Move money Caret Down $ 100.00 Total Graph Accounts 1W 1M 3M 1Y A…" at bounding box center [407, 184] width 647 height 368
click at [73, 10] on icon "Caret Down" at bounding box center [75, 12] width 8 height 8
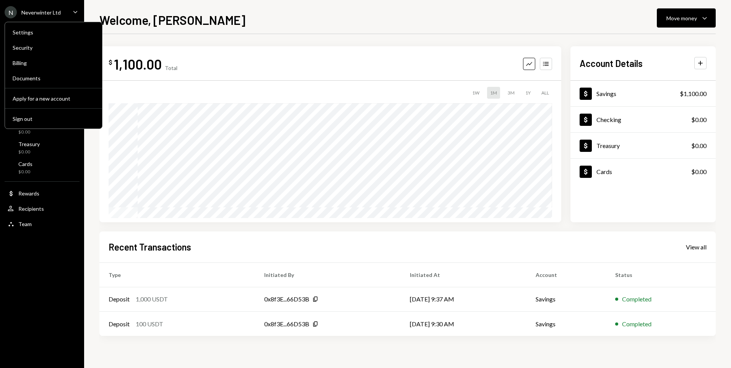
click at [157, 4] on div "Welcome, Sean Move money Caret Down $ 1,100.00 Total Graph Accounts 1W 1M 3M 1Y…" at bounding box center [407, 184] width 647 height 368
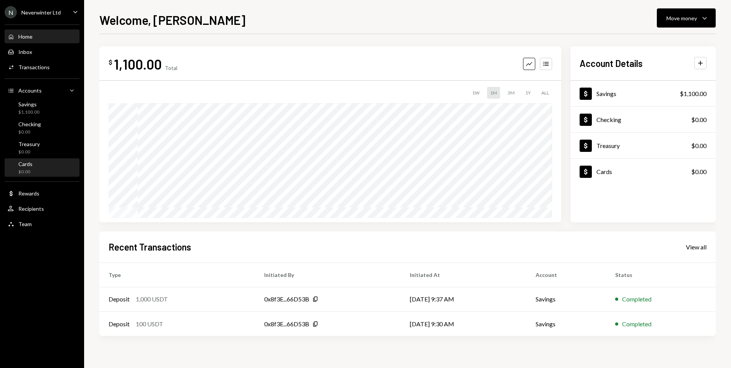
click at [27, 166] on div "Cards" at bounding box center [25, 164] width 14 height 6
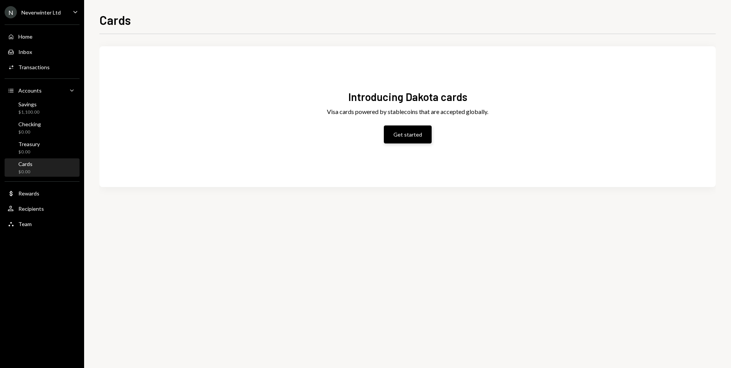
click at [413, 131] on button "Get started" at bounding box center [408, 134] width 48 height 18
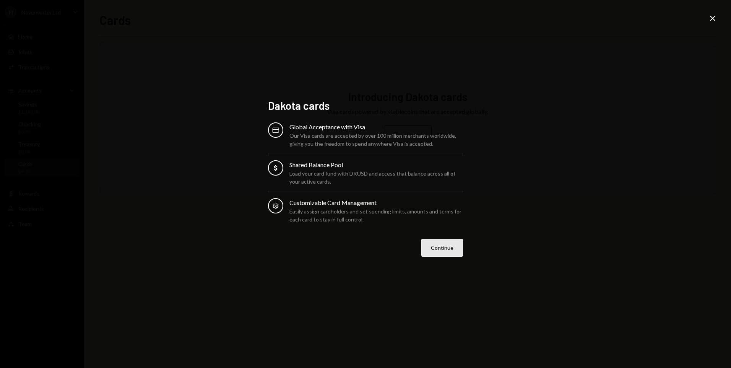
click at [441, 248] on button "Continue" at bounding box center [442, 248] width 42 height 18
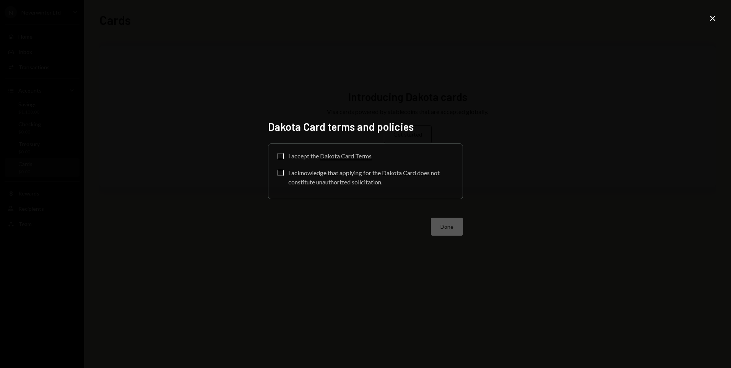
click at [302, 154] on div "I accept the Dakota Card Terms" at bounding box center [329, 155] width 83 height 9
click at [284, 154] on button "I accept the Dakota Card Terms" at bounding box center [280, 156] width 6 height 6
click at [298, 175] on div "I acknowledge that applying for the Dakota Card does not constitute unauthorize…" at bounding box center [370, 177] width 165 height 18
click at [284, 175] on button "I acknowledge that applying for the Dakota Card does not constitute unauthorize…" at bounding box center [280, 173] width 6 height 6
click at [449, 223] on button "Done" at bounding box center [447, 226] width 32 height 18
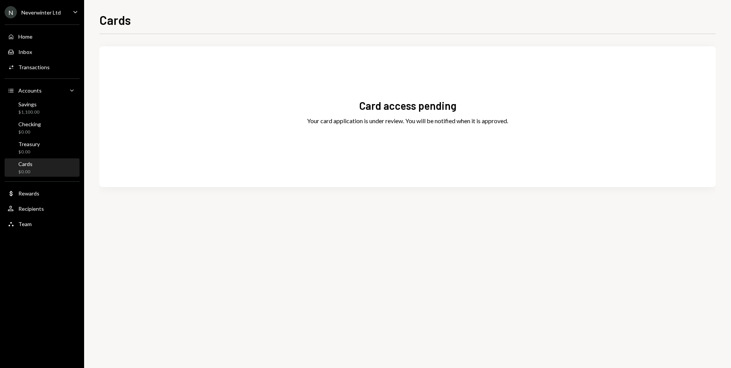
click at [289, 157] on div "Card access pending Your card application is under review. You will be notified…" at bounding box center [407, 116] width 616 height 122
click at [28, 208] on div "Recipients" at bounding box center [31, 208] width 26 height 6
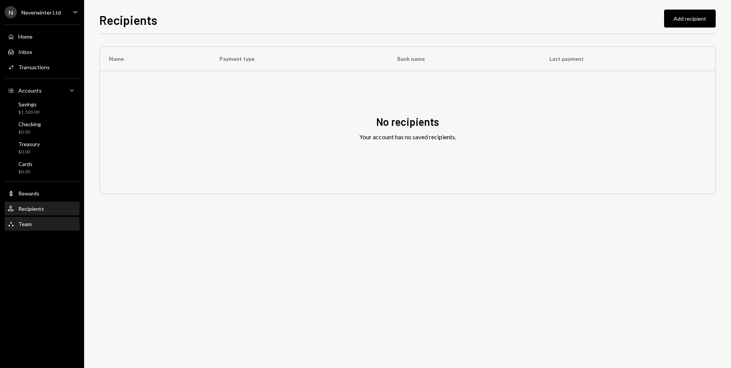
click at [26, 226] on div "Team" at bounding box center [24, 224] width 13 height 6
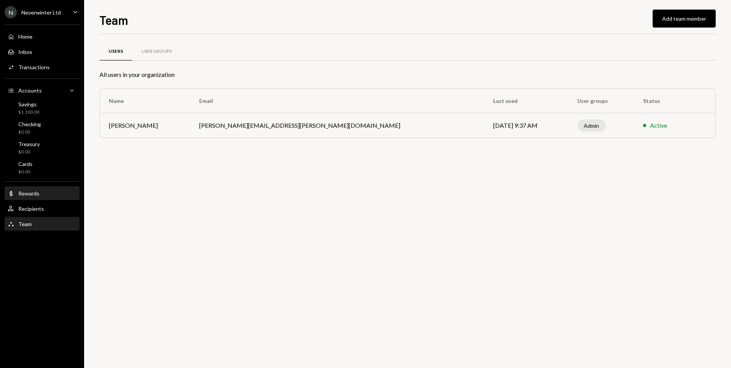
click at [28, 191] on div "Rewards" at bounding box center [28, 193] width 21 height 6
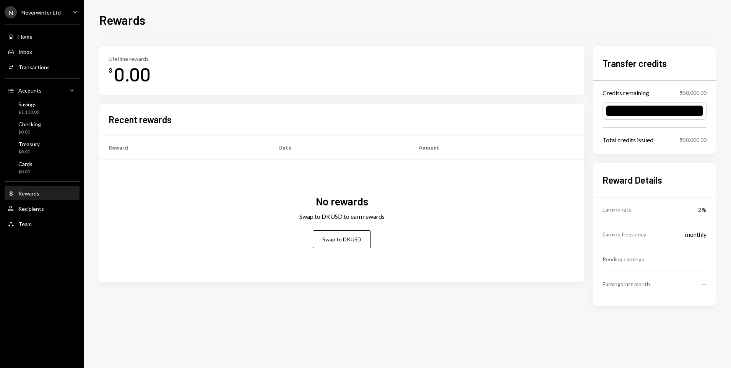
click at [478, 19] on div "Rewards" at bounding box center [407, 19] width 616 height 17
click at [483, 10] on div "Rewards Lifetime rewards $ 0.00 Recent rewards Reward Date Amount No rewards Sw…" at bounding box center [407, 184] width 647 height 368
click at [25, 36] on div "Home" at bounding box center [25, 36] width 14 height 6
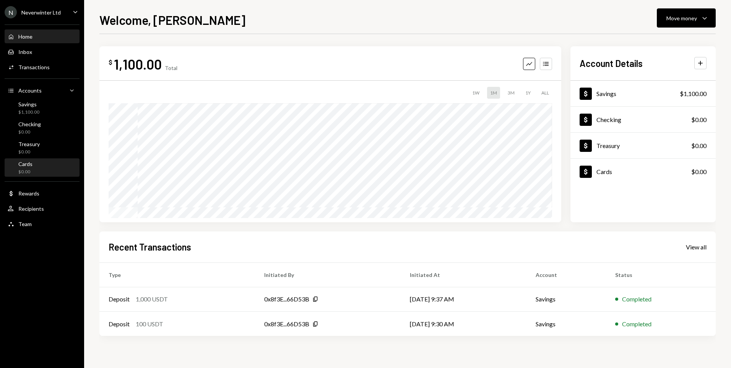
click at [23, 166] on div "Cards" at bounding box center [25, 164] width 14 height 6
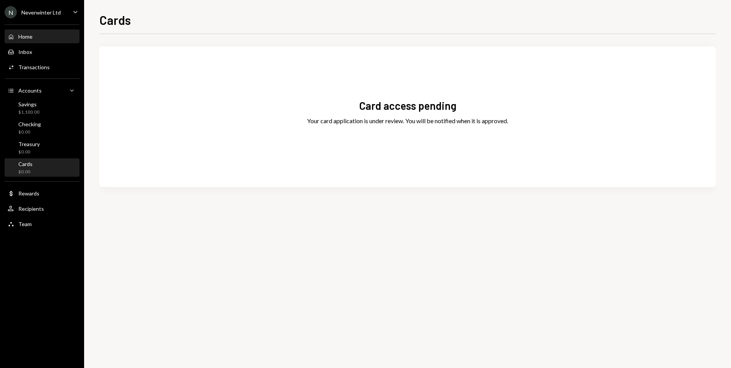
click at [20, 33] on div "Home Home" at bounding box center [20, 36] width 25 height 7
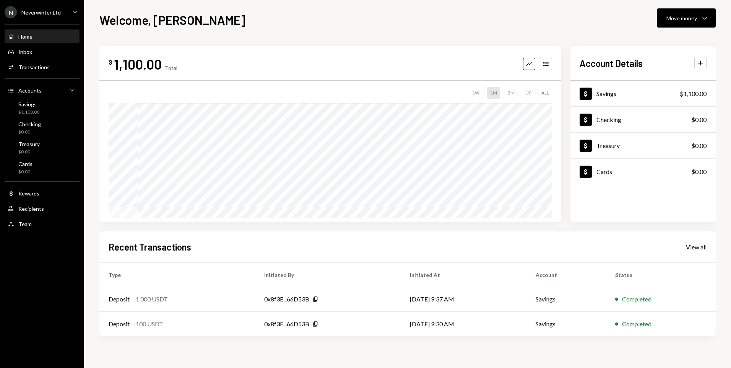
click at [319, 18] on div "Welcome, [PERSON_NAME] Move money Caret Down" at bounding box center [407, 19] width 616 height 17
click at [247, 10] on div "Welcome, [PERSON_NAME] Move money Caret Down $ 1,100.00 Total Graph Accounts 1W…" at bounding box center [407, 184] width 647 height 368
click at [263, 12] on div "Welcome, [PERSON_NAME] Move money Caret Down" at bounding box center [407, 19] width 616 height 17
click at [570, 15] on div "Welcome, [PERSON_NAME] Move money Caret Down" at bounding box center [407, 19] width 616 height 17
click at [268, 16] on div "Welcome, [PERSON_NAME] Move money Caret Down" at bounding box center [407, 19] width 616 height 17
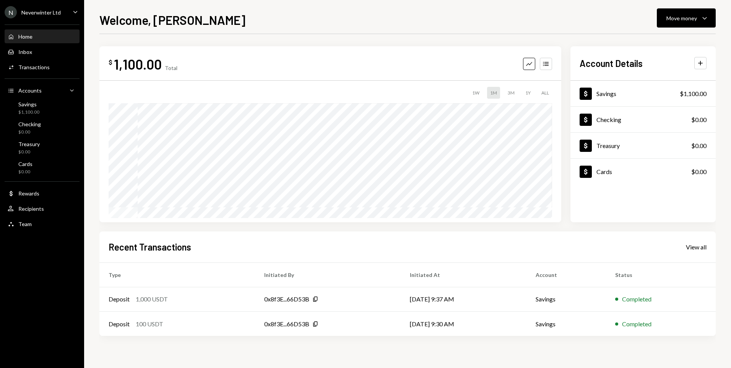
click at [271, 16] on div "Welcome, [PERSON_NAME] Move money Caret Down" at bounding box center [407, 19] width 616 height 17
click at [49, 13] on div "Neverwinter Ltd" at bounding box center [40, 12] width 39 height 6
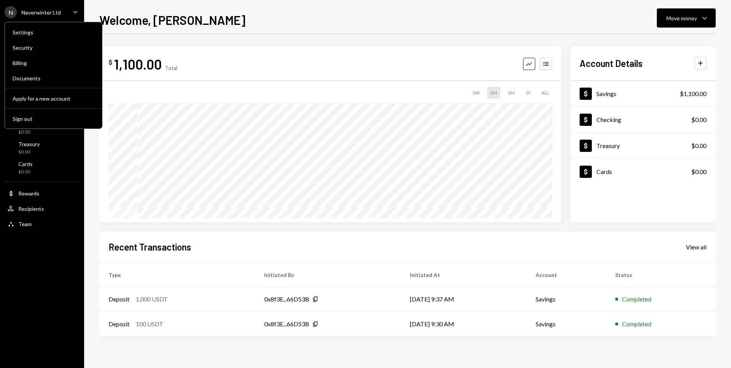
click at [187, 11] on div "Welcome, [PERSON_NAME] Move money Caret Down" at bounding box center [407, 19] width 616 height 17
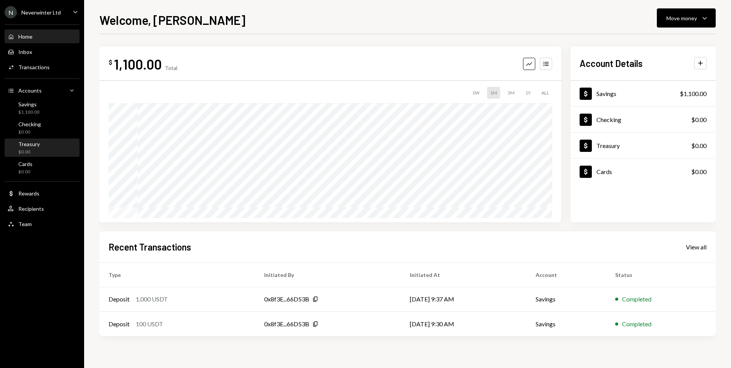
click at [26, 148] on div "Treasury $0.00" at bounding box center [28, 148] width 21 height 15
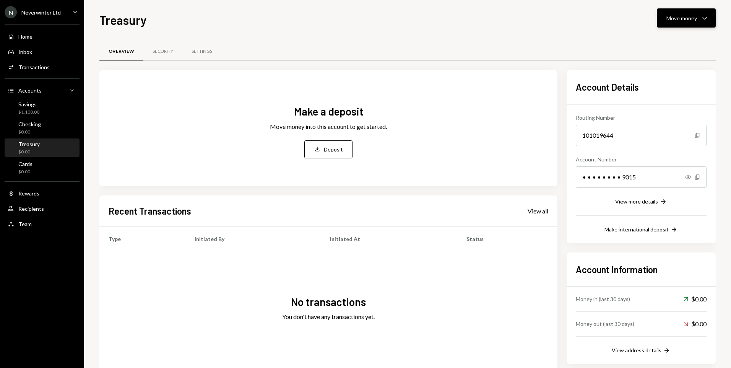
click at [691, 21] on div "Move money" at bounding box center [681, 18] width 31 height 8
click at [658, 74] on div "Deposit" at bounding box center [680, 75] width 56 height 8
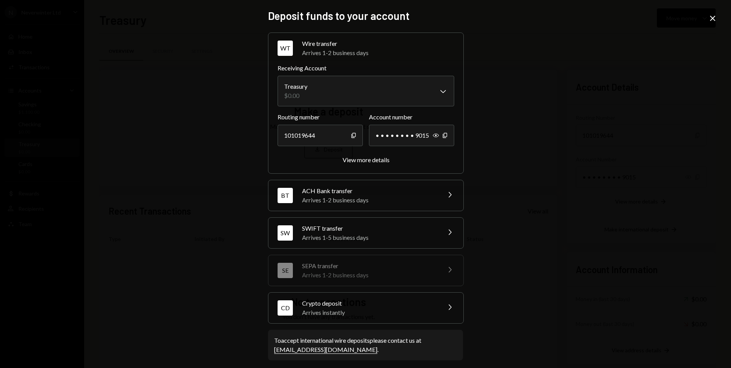
click at [711, 20] on icon at bounding box center [712, 18] width 5 height 5
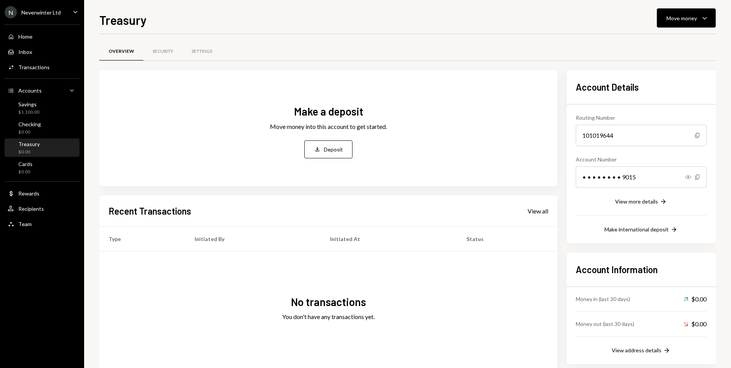
click at [59, 148] on div "Treasury $0.00" at bounding box center [42, 148] width 69 height 15
click at [326, 149] on div "Deposit" at bounding box center [333, 149] width 19 height 8
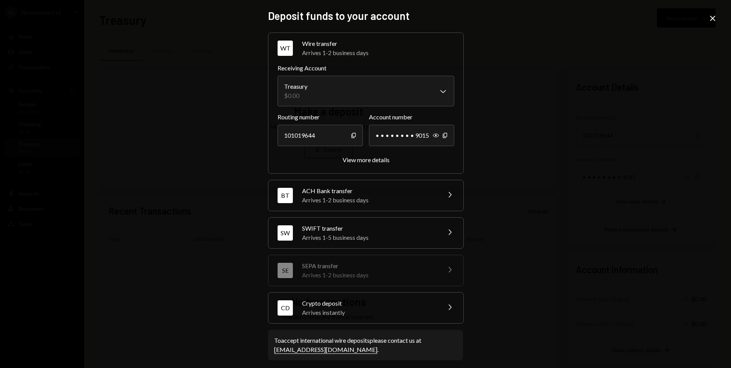
click at [712, 18] on icon at bounding box center [712, 18] width 5 height 5
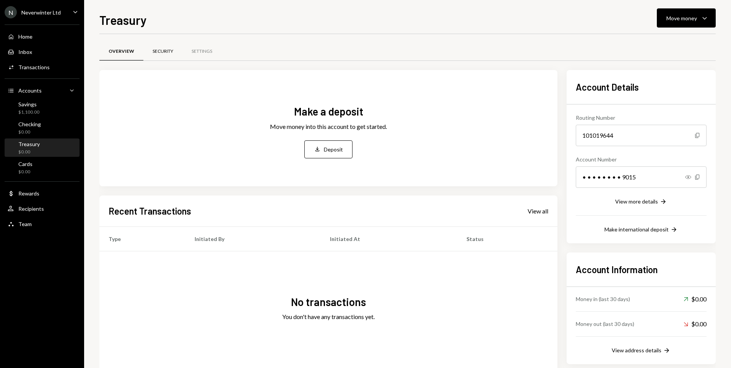
click at [157, 49] on div "Security" at bounding box center [163, 51] width 21 height 6
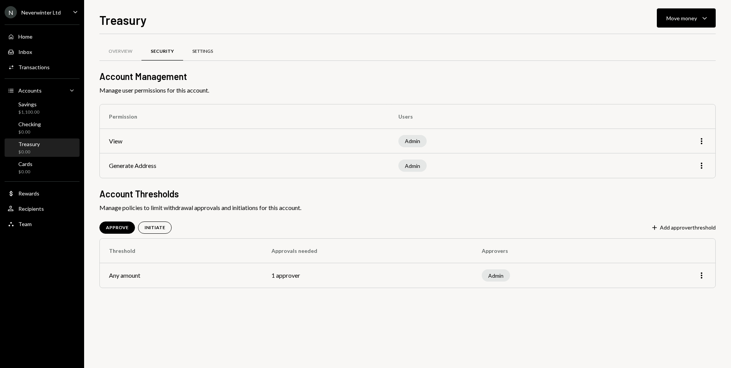
click at [201, 50] on div "Settings" at bounding box center [202, 51] width 21 height 6
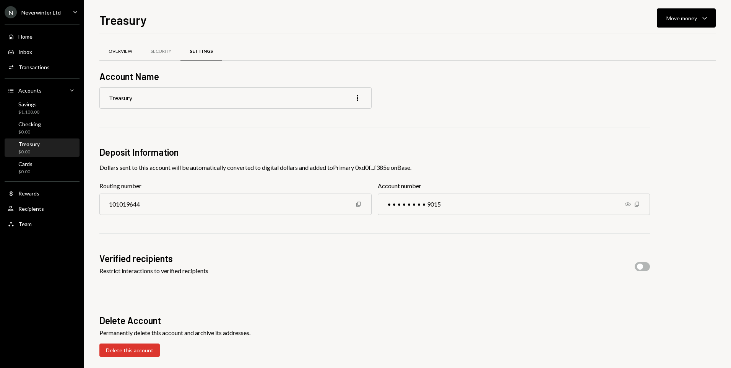
click at [122, 53] on div "Overview" at bounding box center [121, 51] width 24 height 6
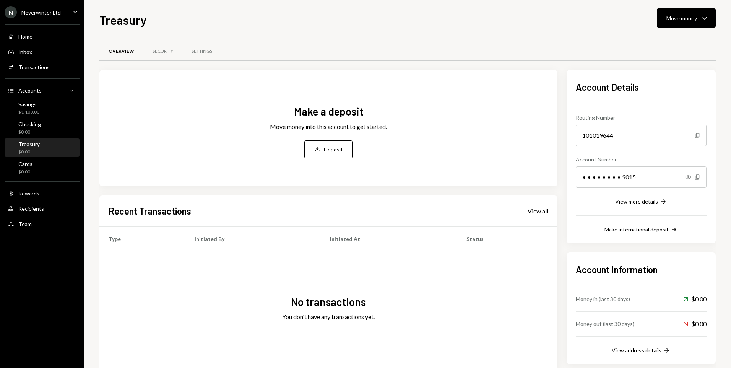
click at [353, 31] on div "Treasury Move money Caret Down Overview Security Settings Make a deposit Move m…" at bounding box center [407, 189] width 616 height 357
click at [31, 125] on div "Checking" at bounding box center [29, 124] width 23 height 6
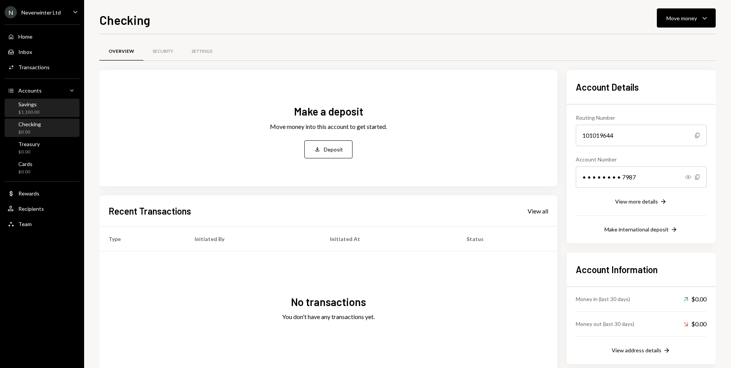
click at [25, 109] on div "$1,100.00" at bounding box center [28, 112] width 21 height 6
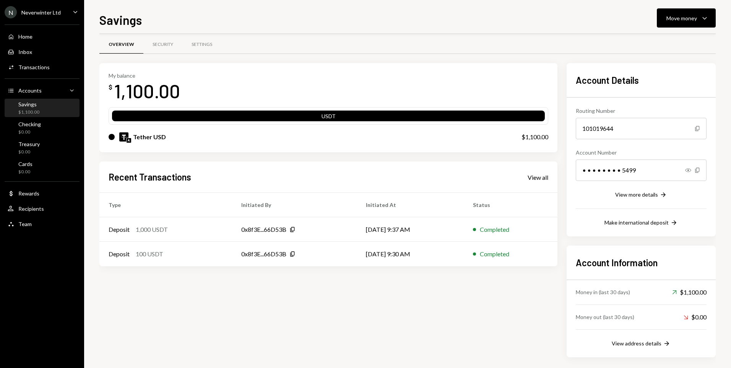
scroll to position [11, 0]
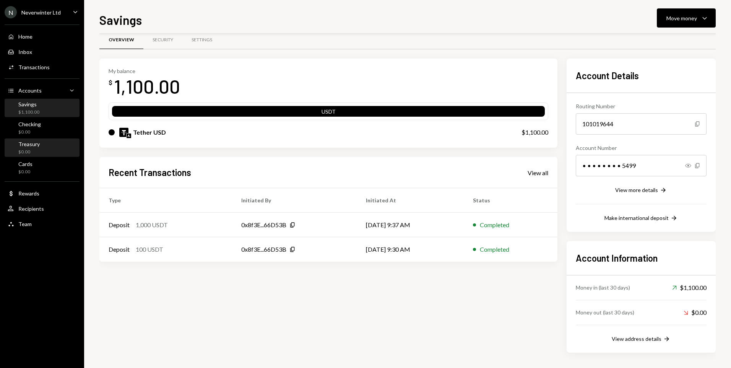
click at [27, 146] on div "Treasury" at bounding box center [28, 144] width 21 height 6
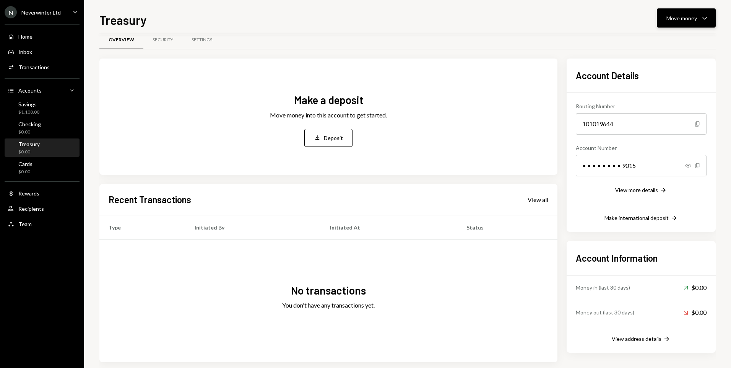
click at [690, 22] on div "Move money" at bounding box center [681, 18] width 31 height 8
click at [340, 26] on div "Treasury Move money Caret Down" at bounding box center [407, 19] width 616 height 17
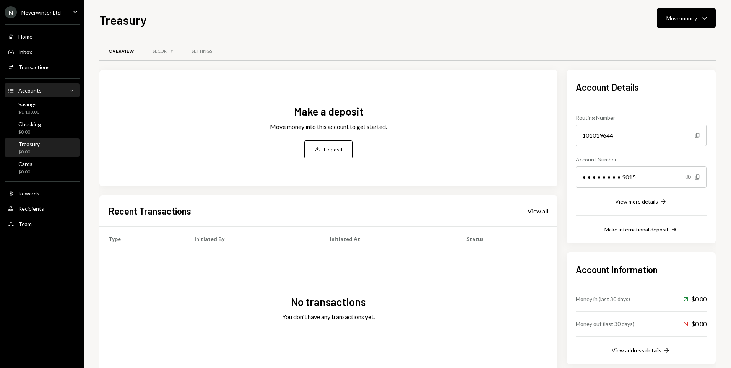
click at [40, 91] on div "Accounts" at bounding box center [29, 90] width 23 height 6
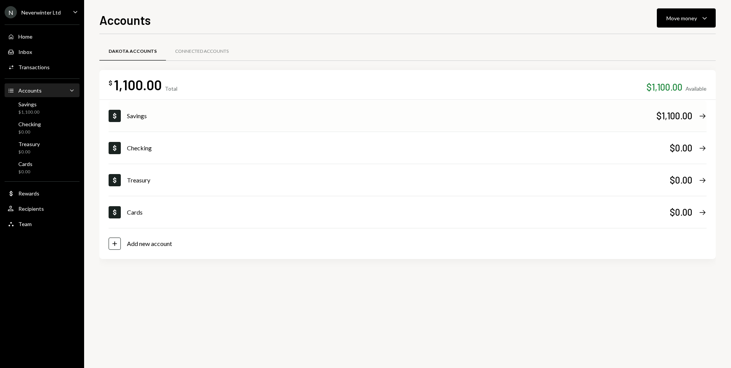
click at [203, 118] on div "Savings" at bounding box center [391, 115] width 529 height 9
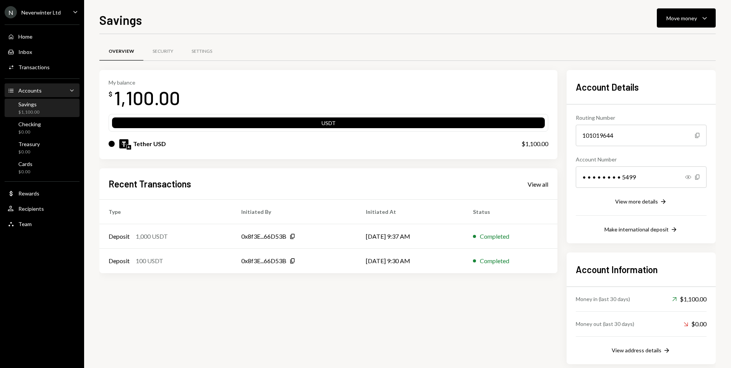
click at [42, 88] on div "Accounts Accounts Caret Down" at bounding box center [42, 90] width 69 height 8
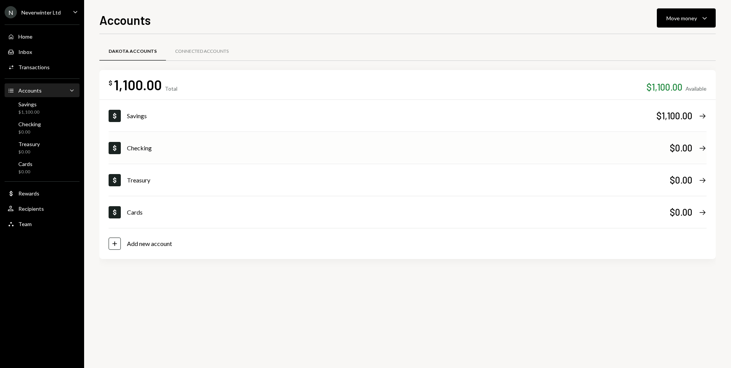
click at [134, 148] on div "Checking" at bounding box center [398, 147] width 543 height 9
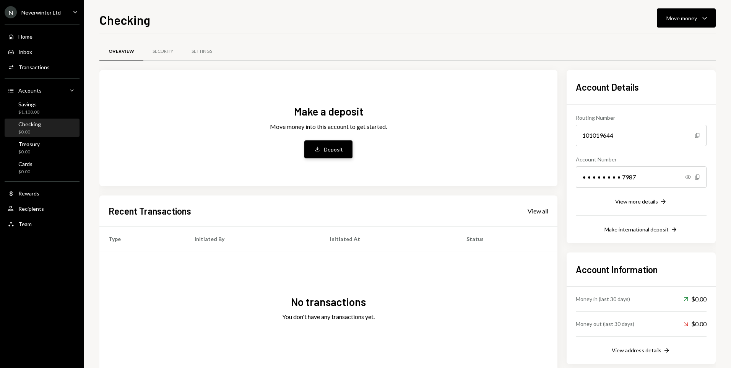
click at [326, 151] on div "Deposit" at bounding box center [333, 149] width 19 height 8
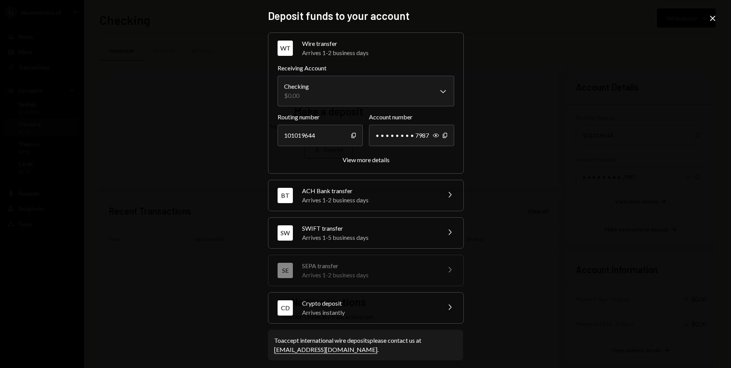
click at [711, 18] on icon "Close" at bounding box center [712, 18] width 9 height 9
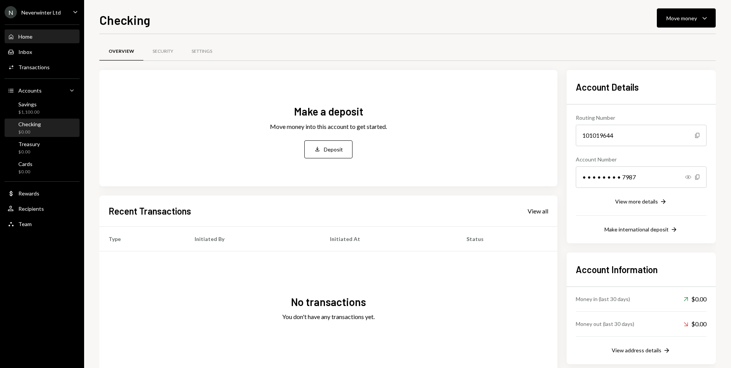
click at [26, 34] on div "Home" at bounding box center [25, 36] width 14 height 6
